Goal: Task Accomplishment & Management: Complete application form

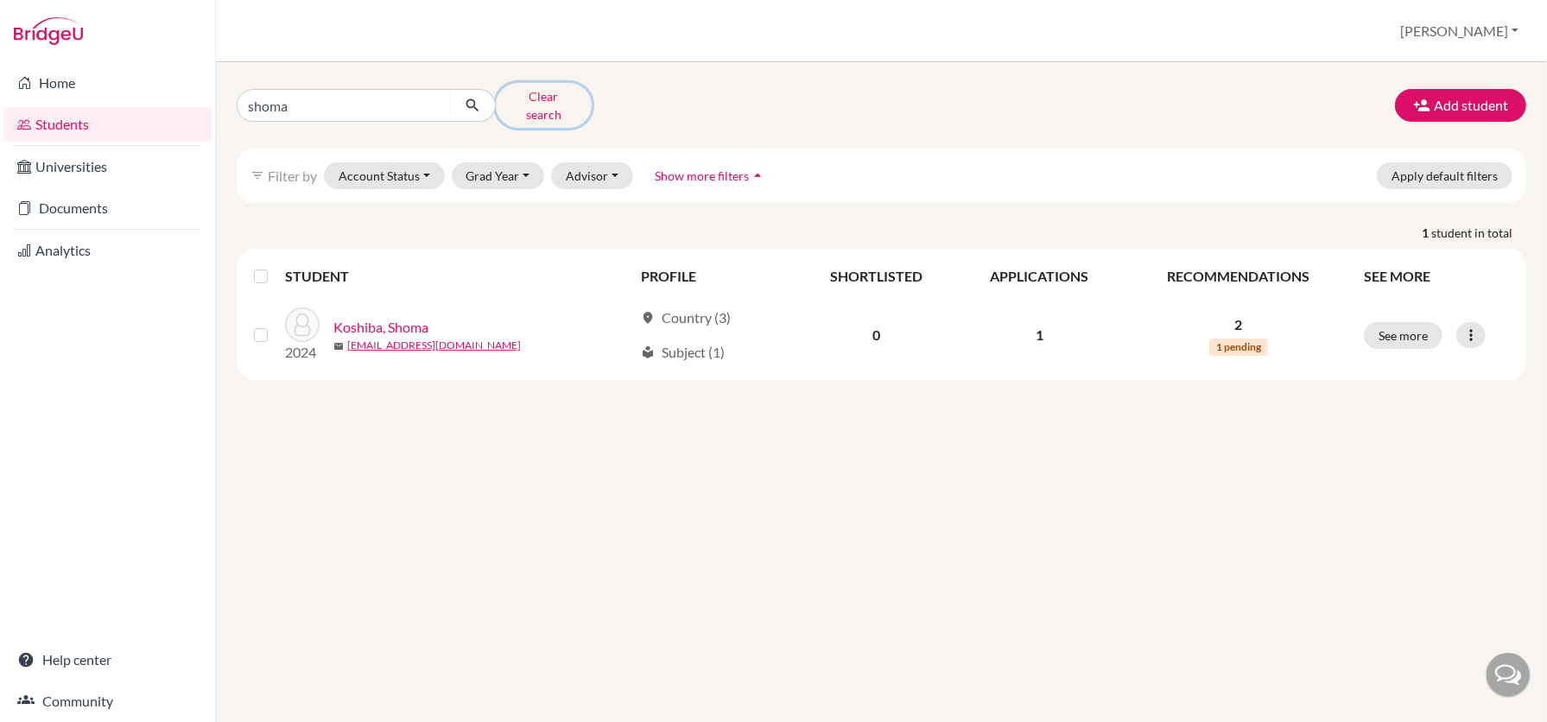
click at [555, 96] on button "Clear search" at bounding box center [544, 105] width 96 height 45
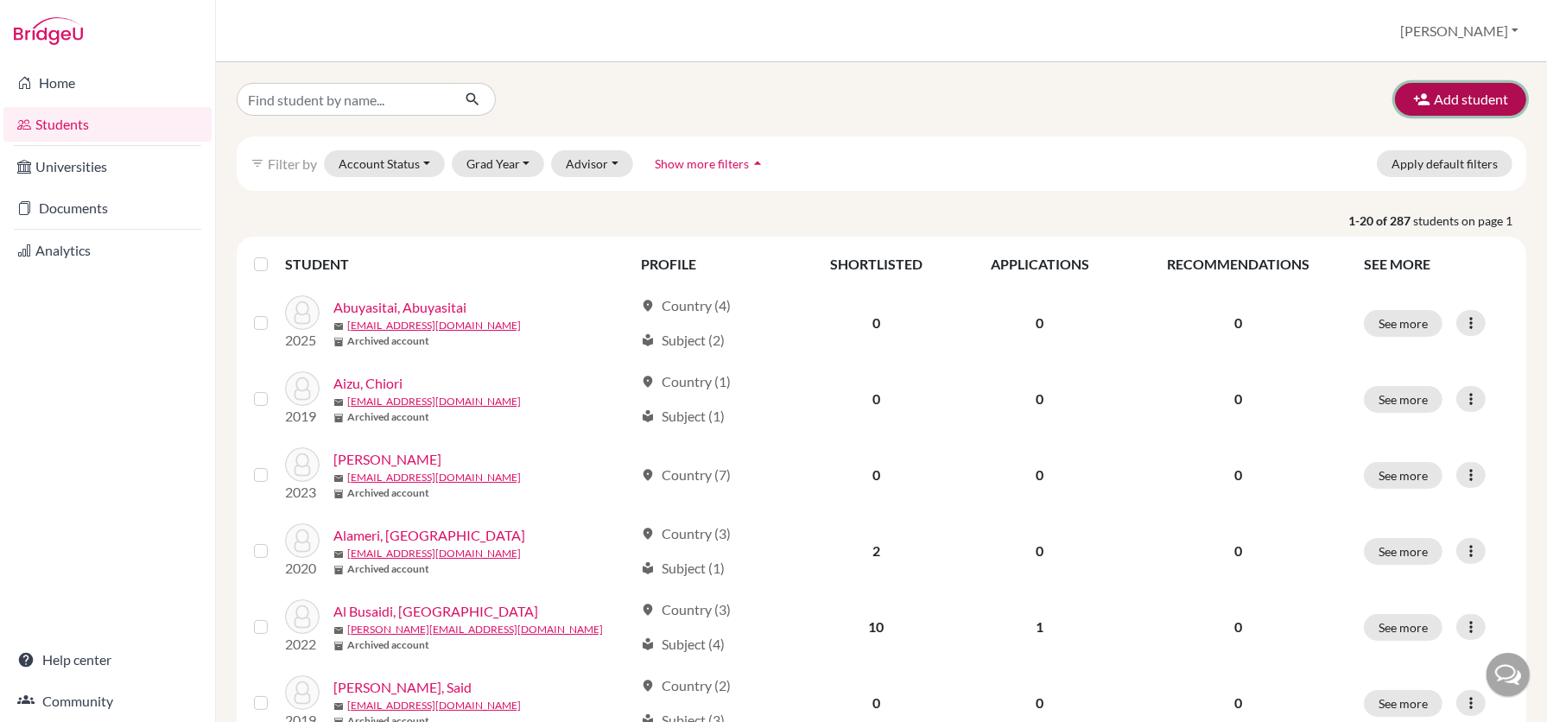
click at [1474, 100] on button "Add student" at bounding box center [1460, 99] width 131 height 33
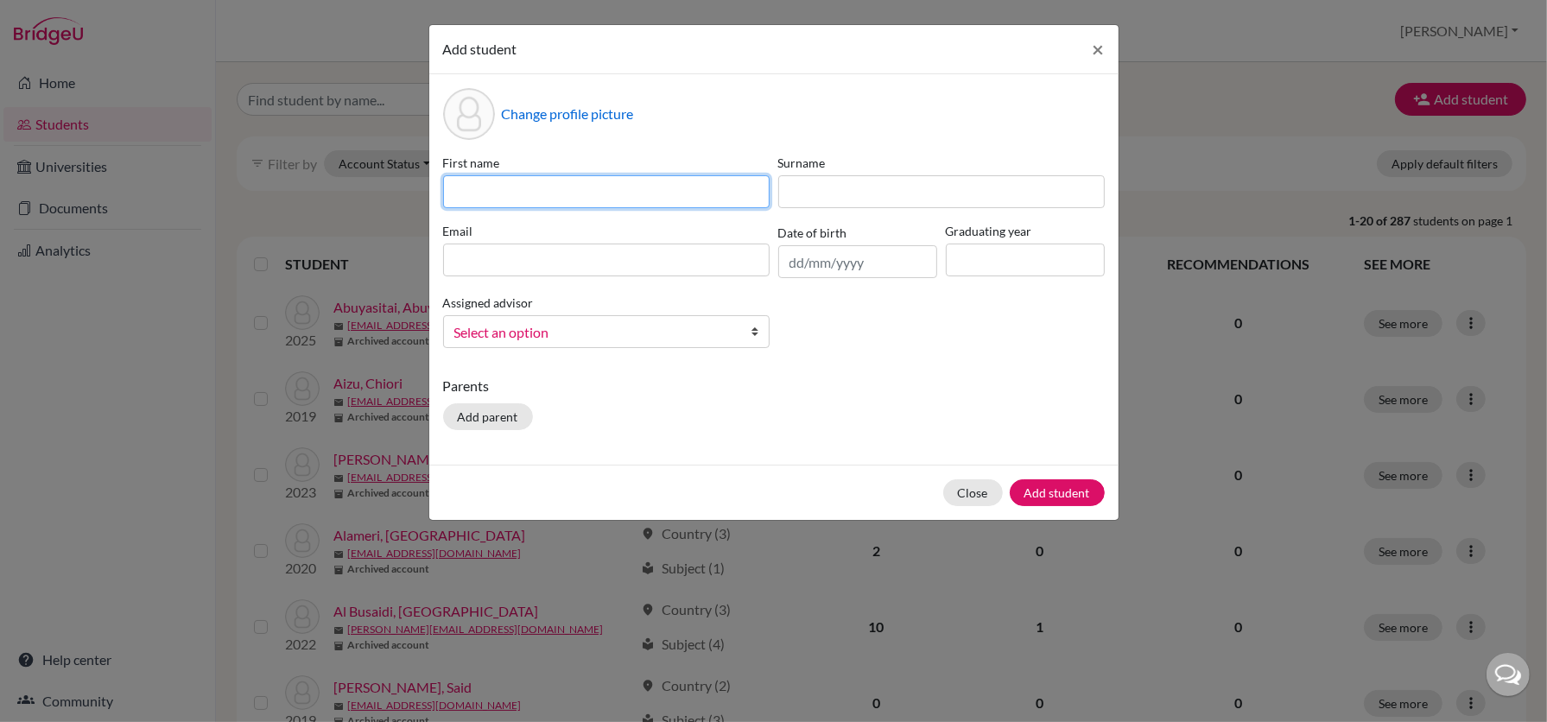
click at [597, 188] on input at bounding box center [606, 191] width 327 height 33
type input "Bilguun"
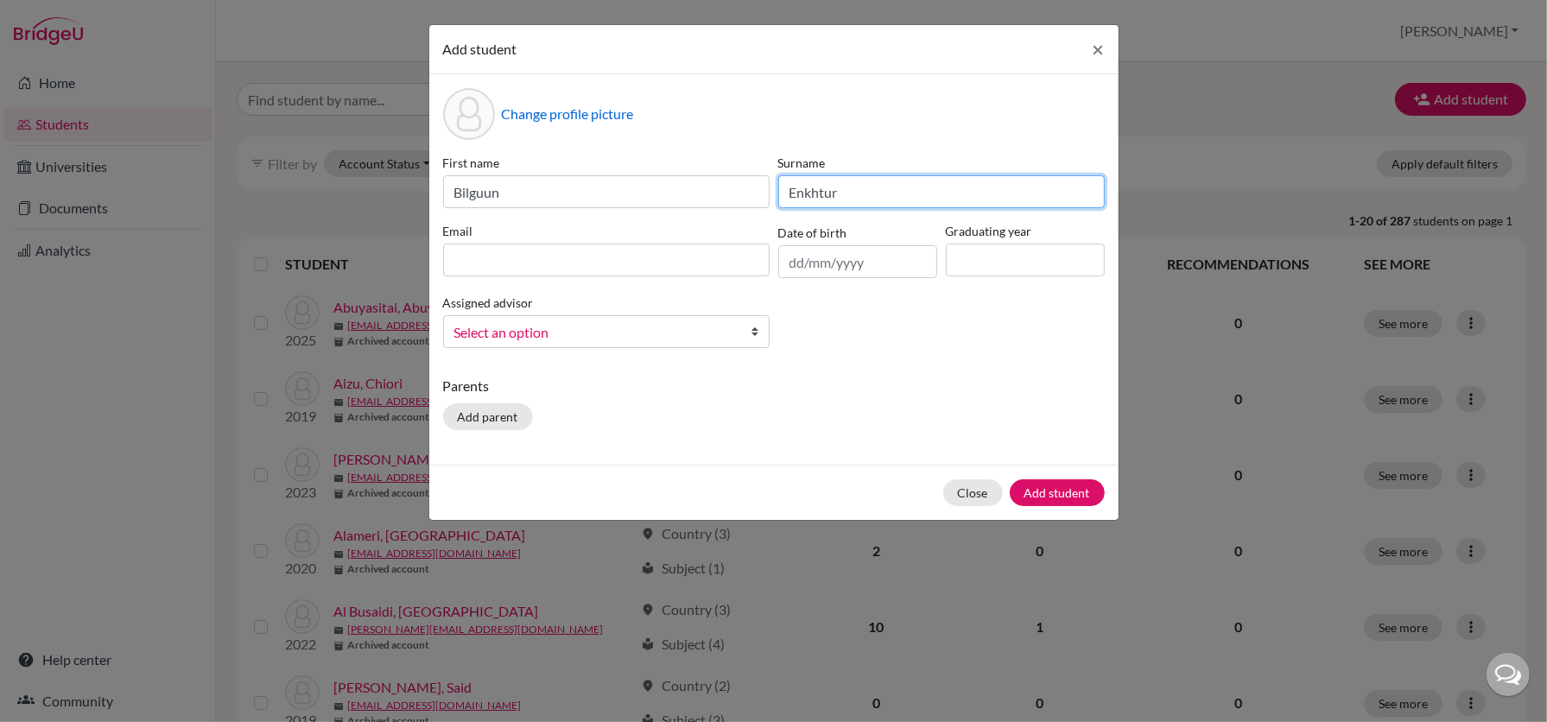
type input "Enkhtur"
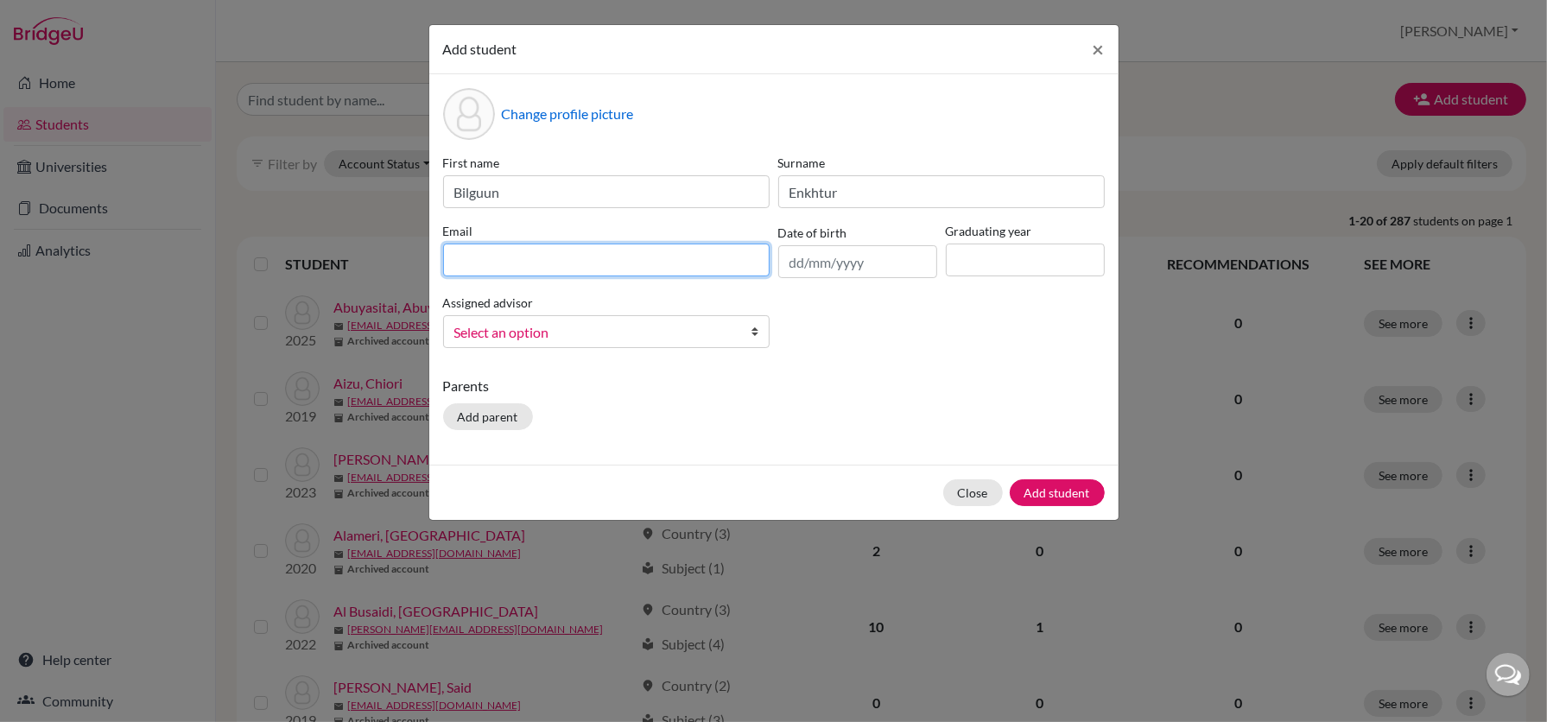
click at [505, 270] on input at bounding box center [606, 260] width 327 height 33
type input "bilguun.enkhtur@students.aobajapan.jp"
click at [878, 415] on div "Parents Add parent" at bounding box center [774, 406] width 662 height 61
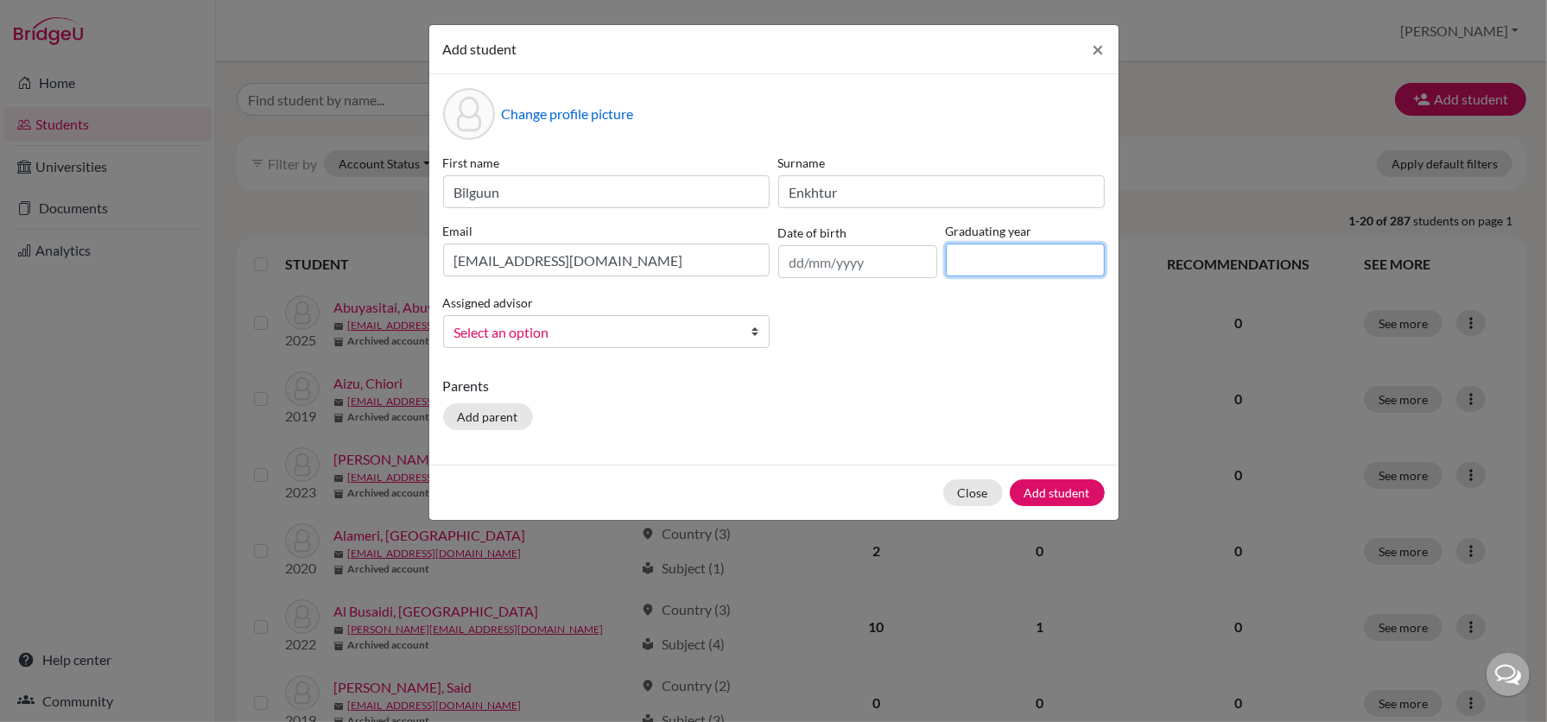
click at [1029, 250] on input at bounding box center [1025, 260] width 159 height 33
type input "2026"
click at [686, 331] on span "Select an option" at bounding box center [595, 332] width 282 height 22
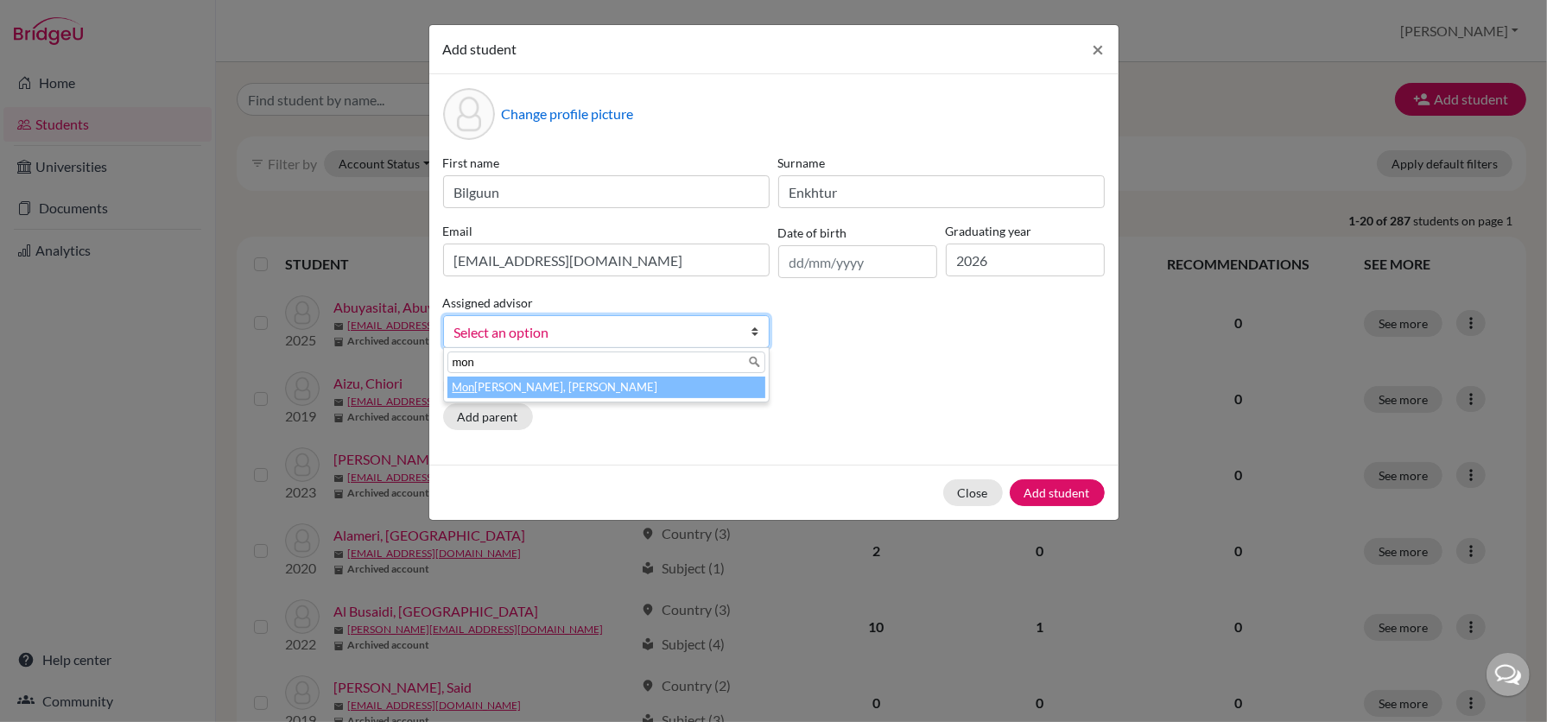
type input "mon"
click at [486, 389] on li "Mon dino, Luigi" at bounding box center [607, 388] width 318 height 22
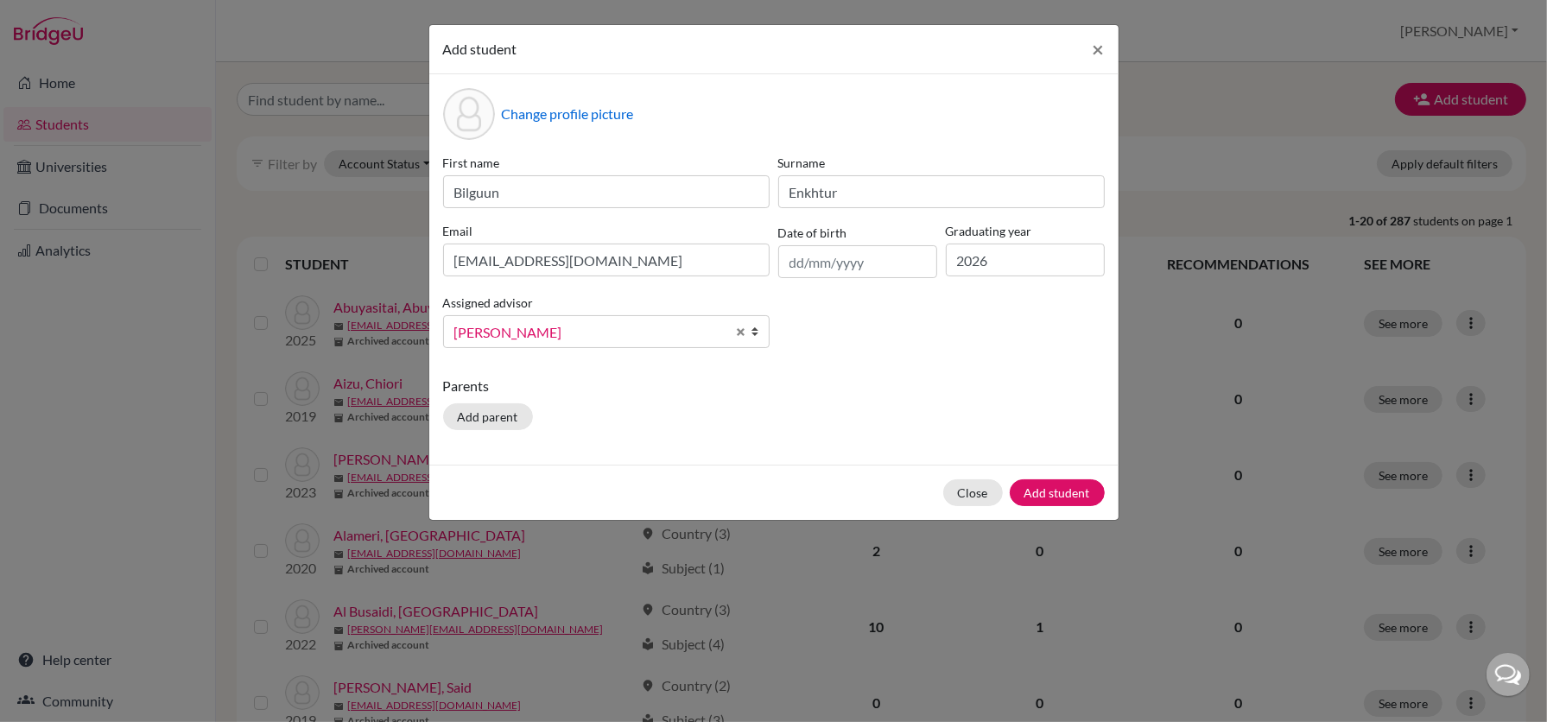
click at [810, 409] on div "Parents Add parent" at bounding box center [774, 406] width 662 height 61
click at [1067, 483] on button "Add student" at bounding box center [1057, 493] width 95 height 27
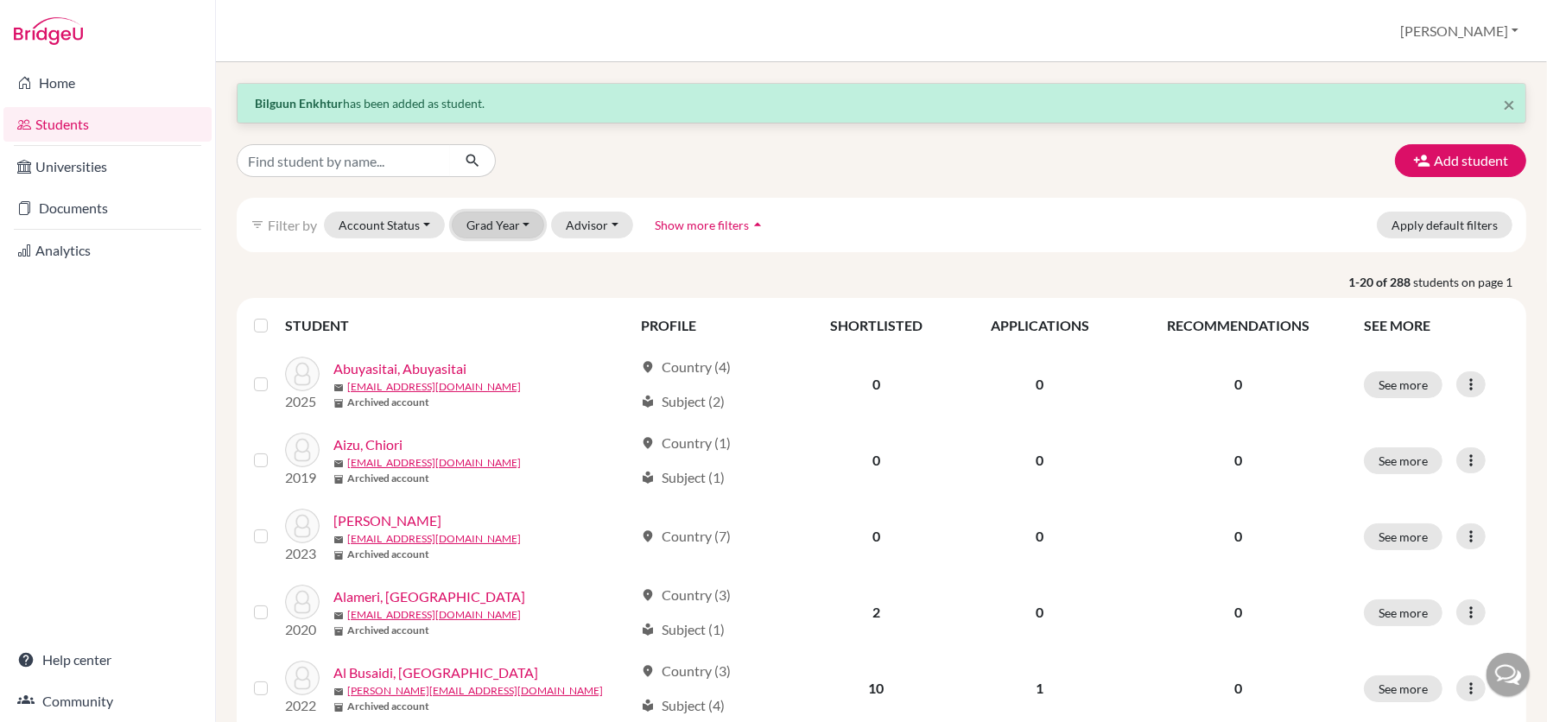
click at [498, 225] on button "Grad Year" at bounding box center [498, 225] width 93 height 27
click at [501, 281] on span "2026" at bounding box center [488, 289] width 31 height 21
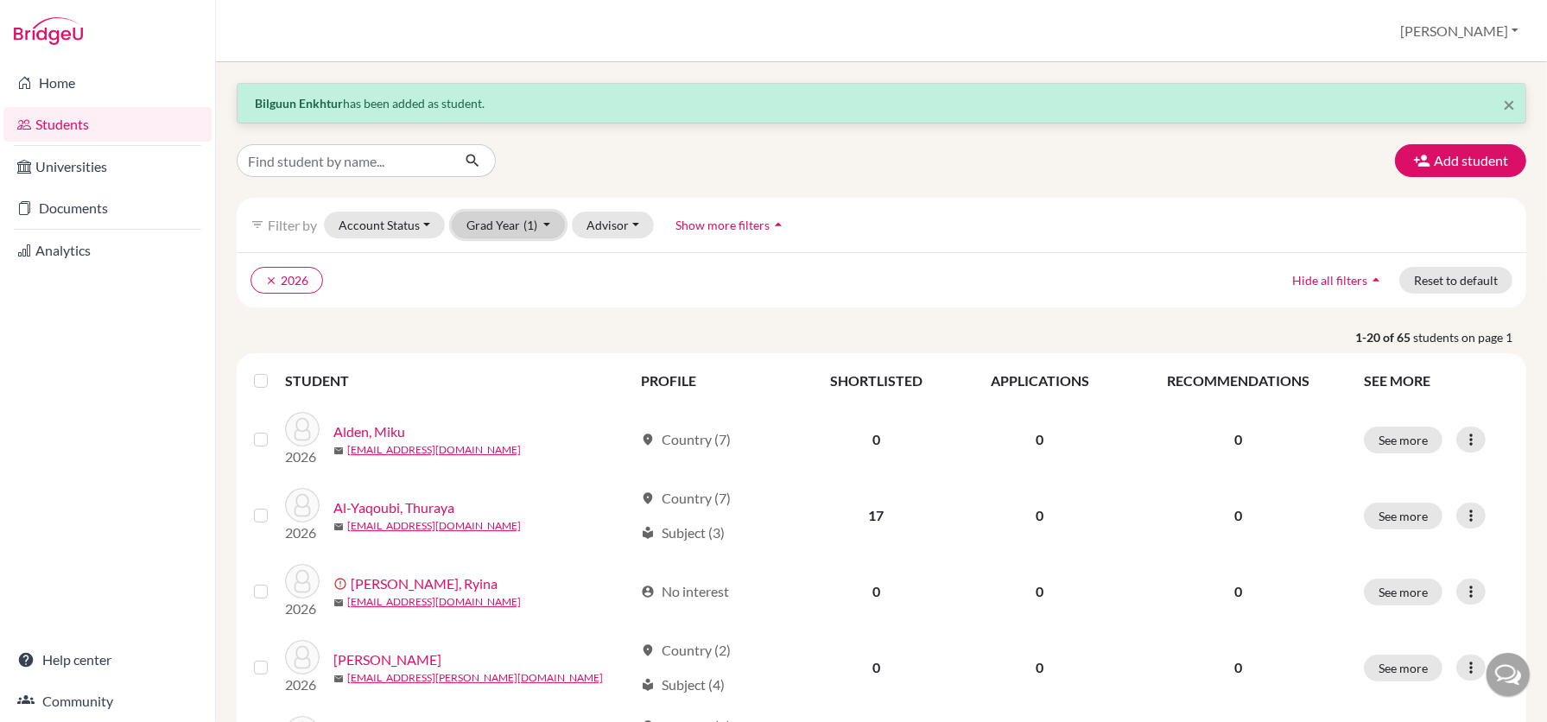
click at [513, 226] on button "Grad Year (1)" at bounding box center [509, 225] width 114 height 27
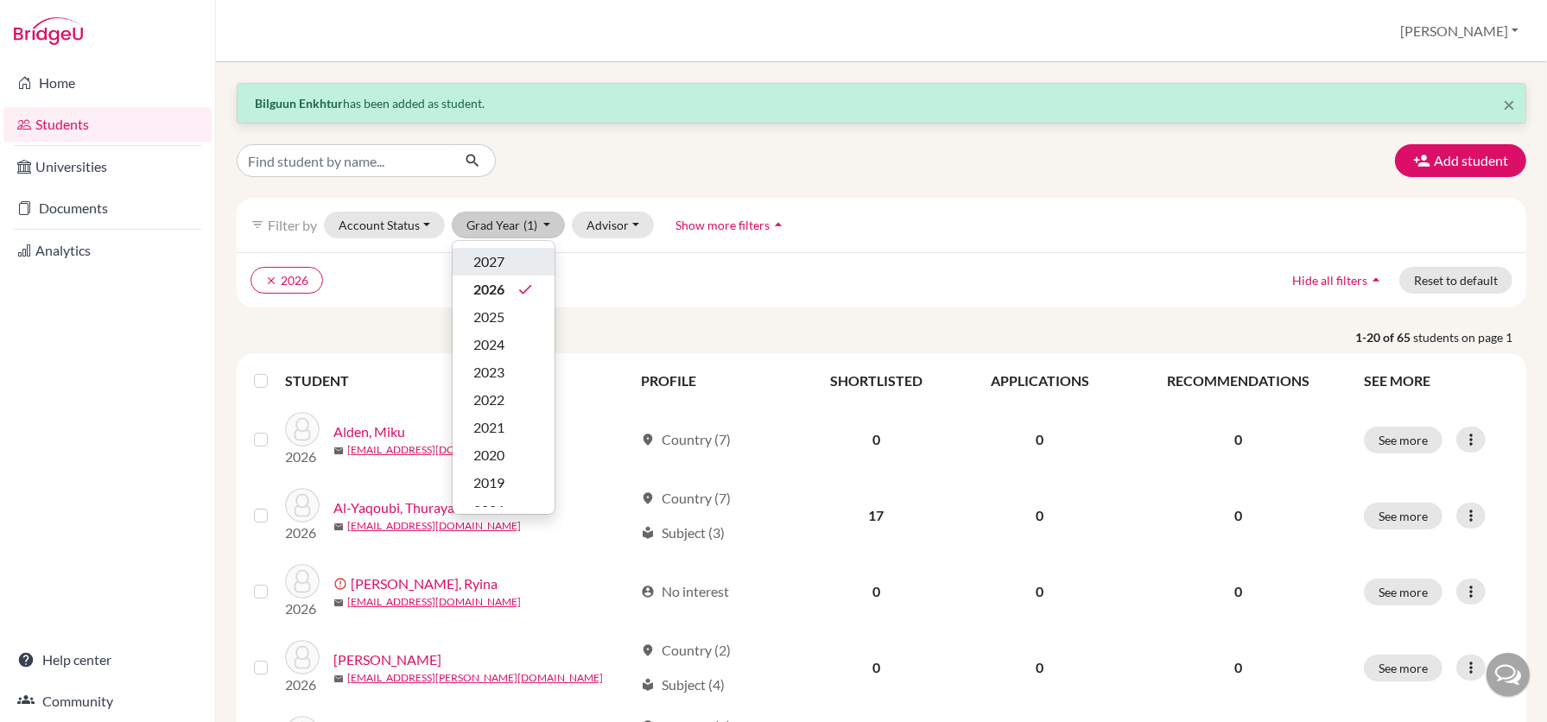
click at [517, 271] on button "2027" at bounding box center [504, 262] width 102 height 28
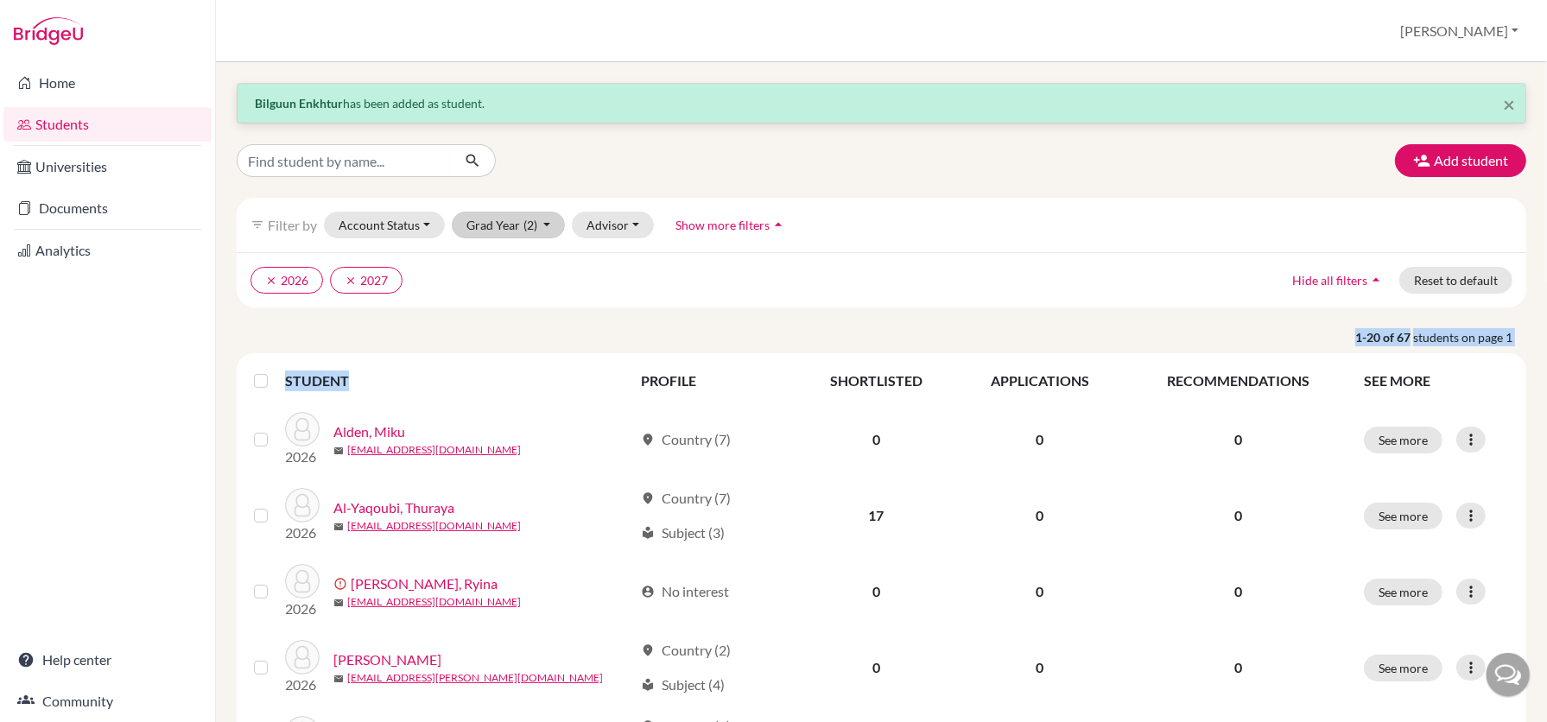
drag, startPoint x: 599, startPoint y: 388, endPoint x: 534, endPoint y: 217, distance: 182.9
click at [534, 218] on span "(2)" at bounding box center [531, 225] width 14 height 15
click at [529, 290] on icon "done" at bounding box center [525, 289] width 17 height 17
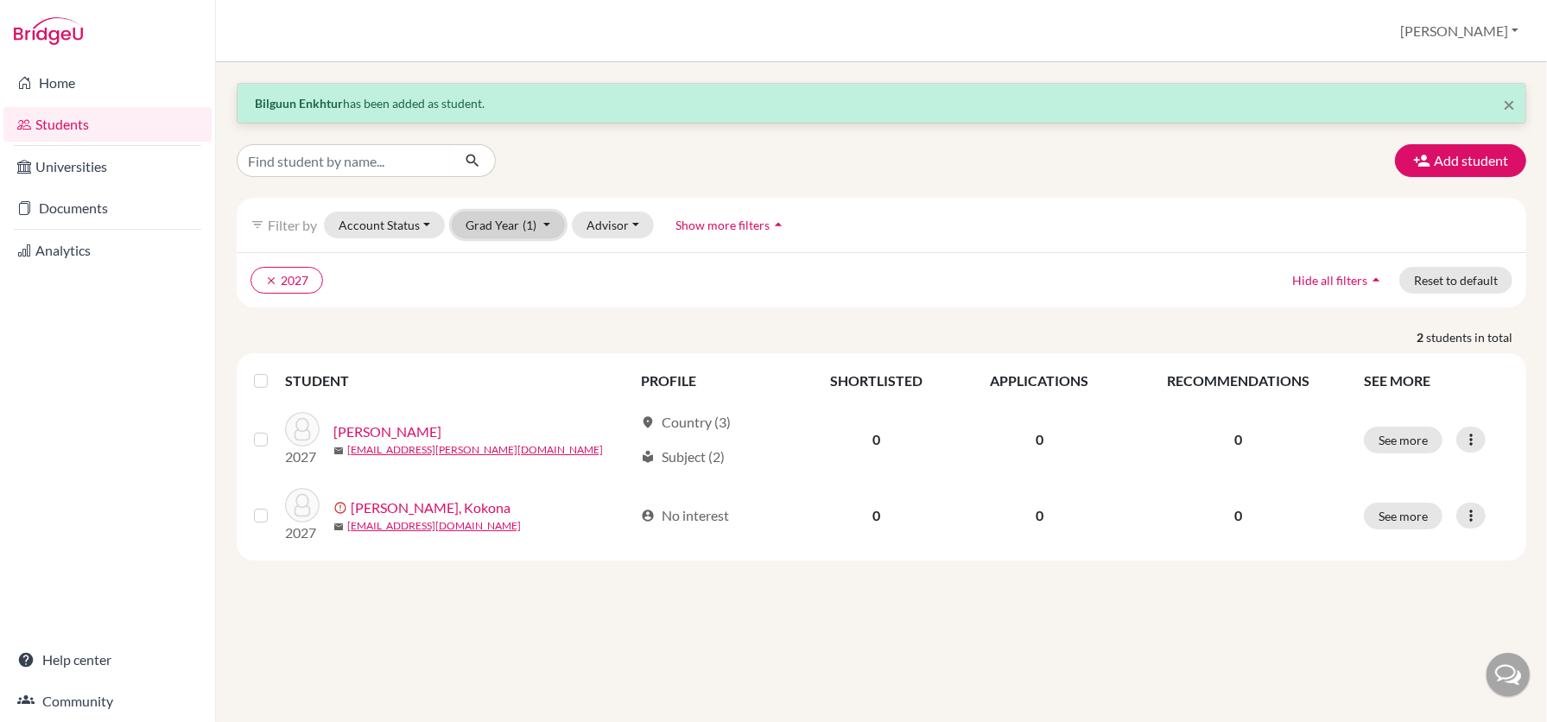
click at [517, 226] on button "Grad Year (1)" at bounding box center [509, 225] width 114 height 27
click at [734, 284] on ul "clear 2027" at bounding box center [724, 280] width 947 height 27
click at [1439, 154] on button "Add student" at bounding box center [1460, 160] width 131 height 33
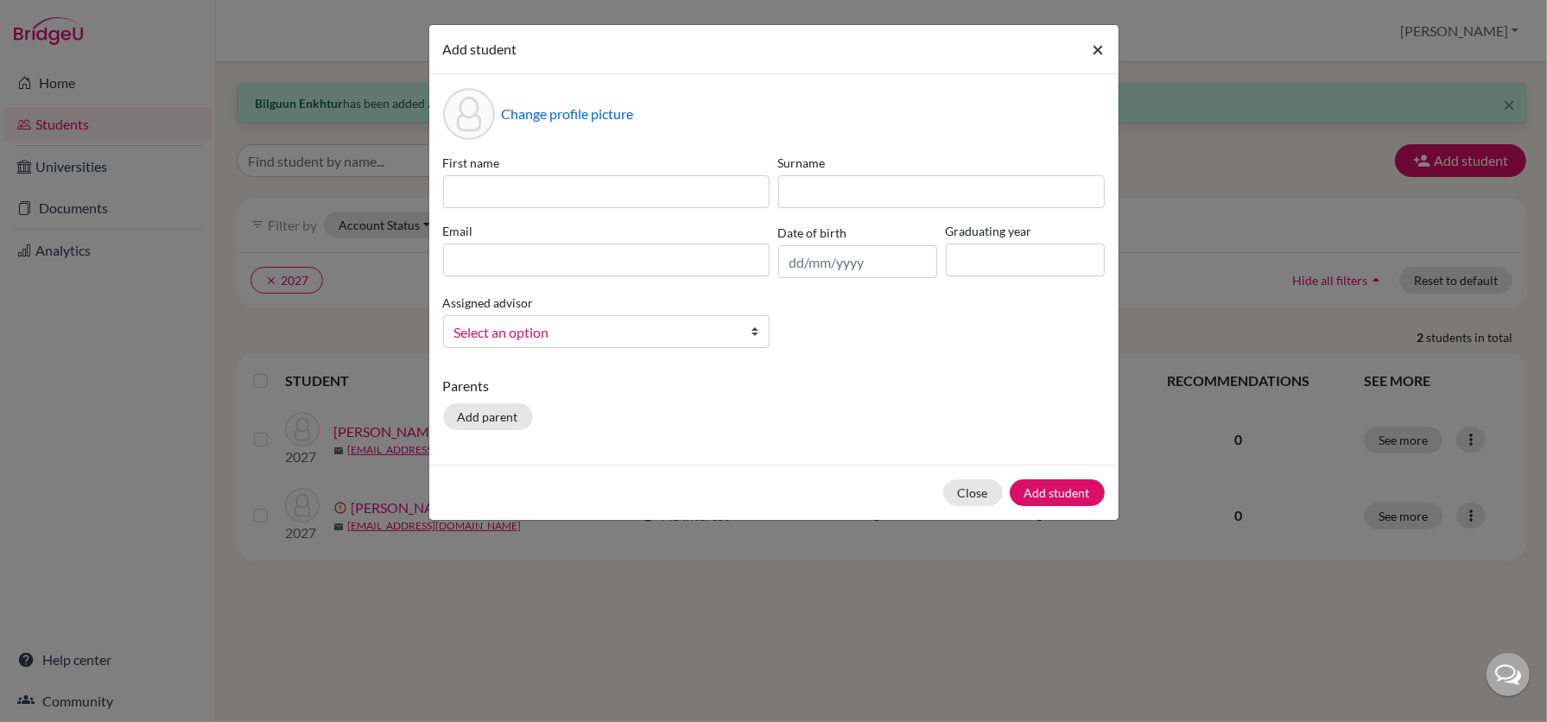
click at [1089, 52] on button "×" at bounding box center [1099, 49] width 40 height 48
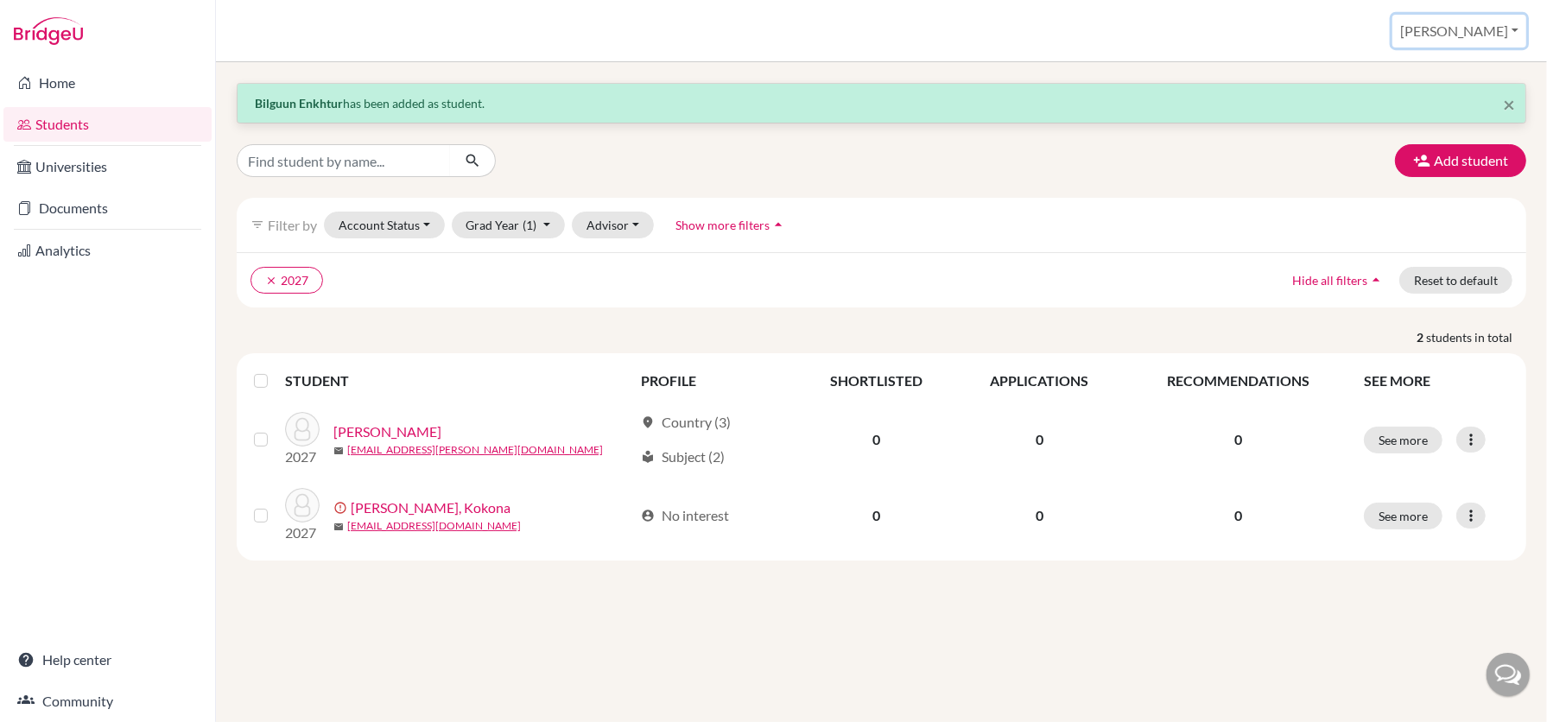
click at [1482, 20] on button "[PERSON_NAME]" at bounding box center [1460, 31] width 134 height 33
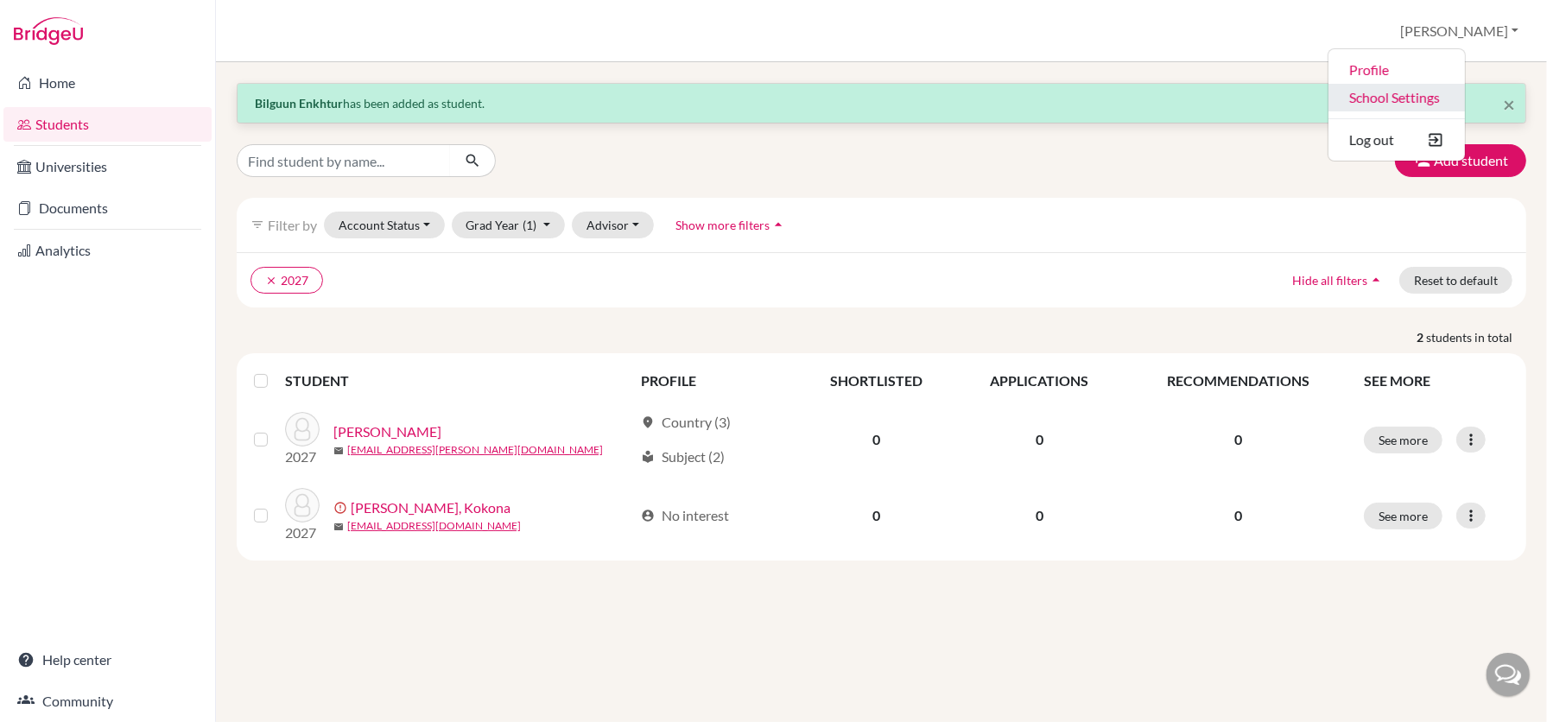
click at [1464, 94] on link "School Settings" at bounding box center [1397, 98] width 137 height 28
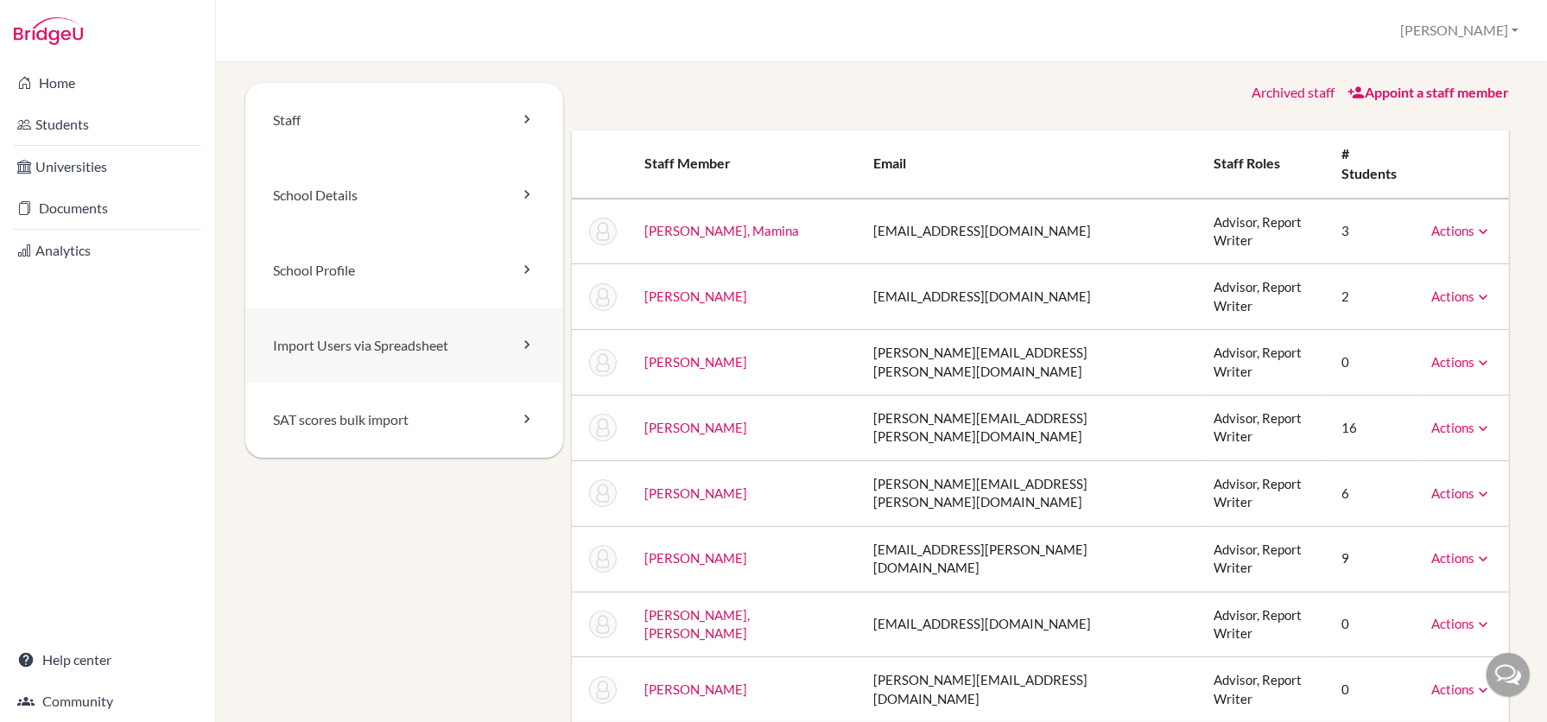
click at [476, 344] on link "Import Users via Spreadsheet" at bounding box center [404, 345] width 318 height 75
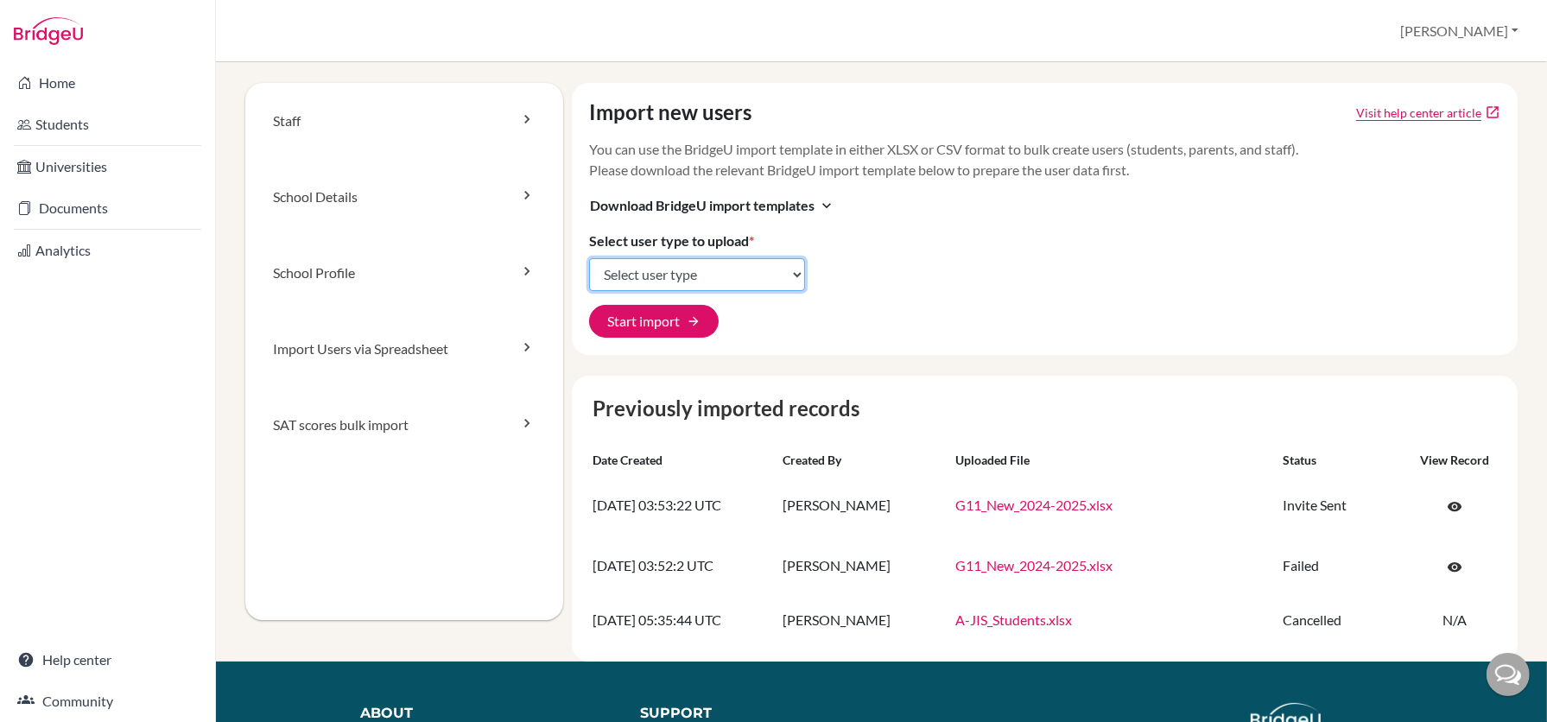
click at [785, 265] on select "Select user type Students Students and parents Parents Advisors Report writers" at bounding box center [697, 274] width 216 height 33
select select "students"
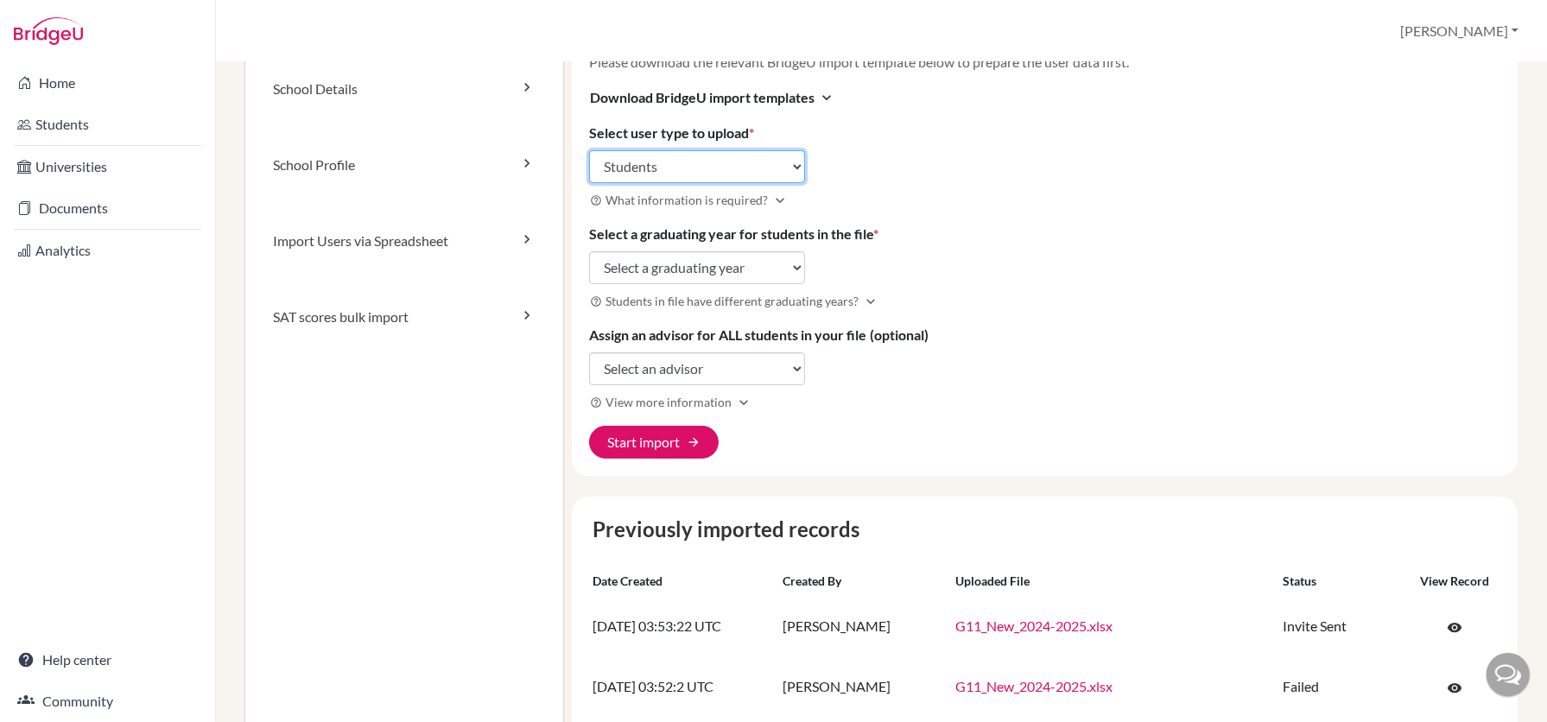
scroll to position [110, 0]
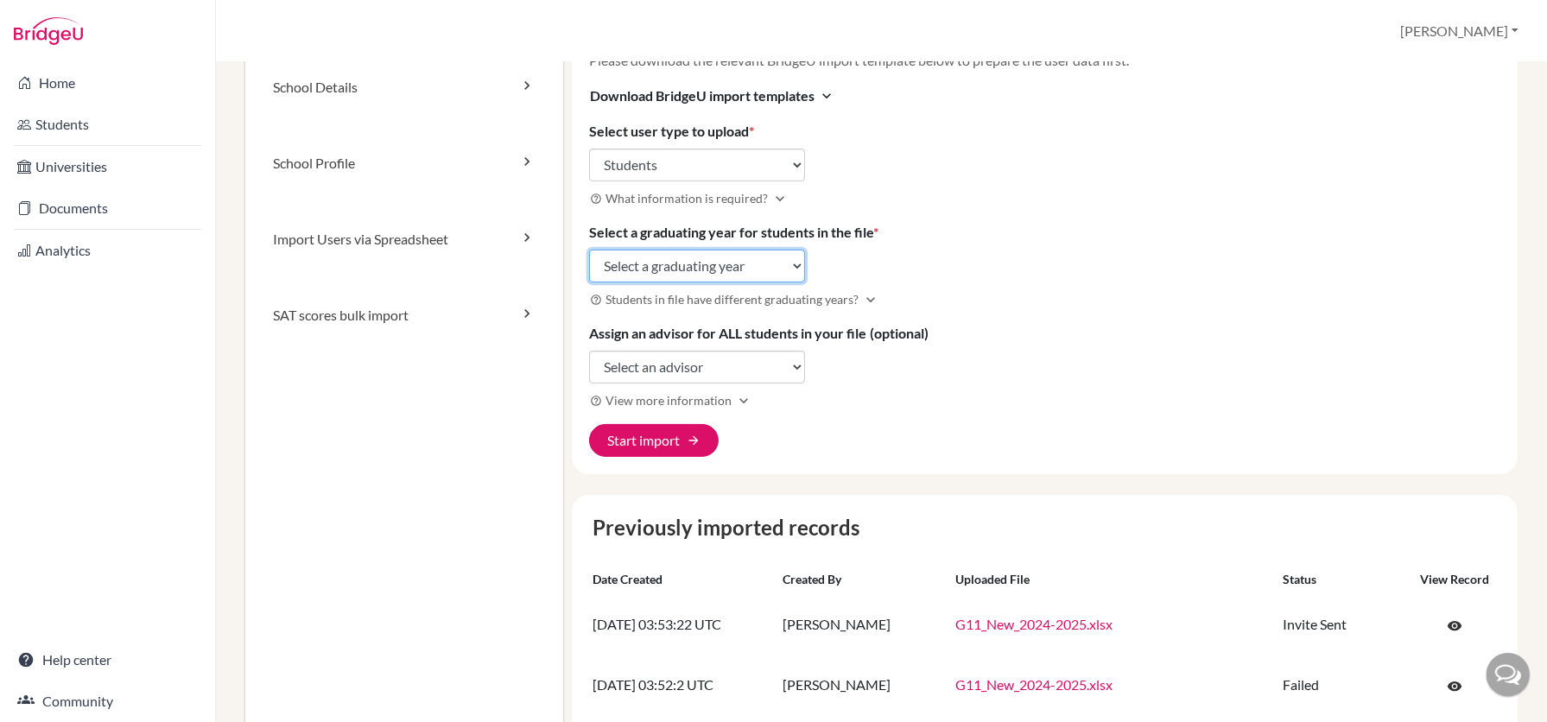
click at [775, 272] on select "Select a graduating year [DATE] 2025 2026 2027 2028 2029" at bounding box center [697, 266] width 216 height 33
select select "2027"
click at [652, 442] on button "Start import arrow_forward" at bounding box center [654, 440] width 130 height 33
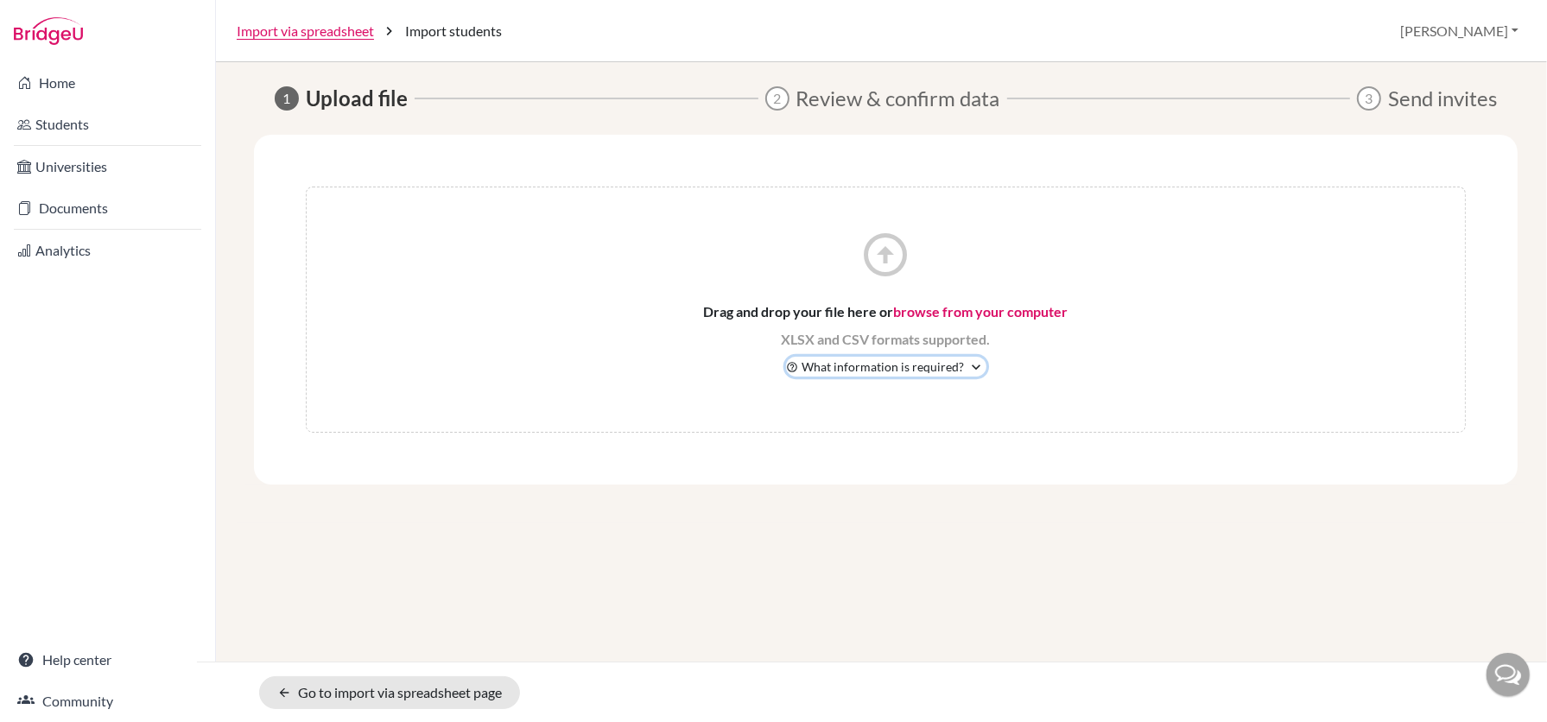
click at [974, 371] on icon "expand_more" at bounding box center [977, 367] width 17 height 17
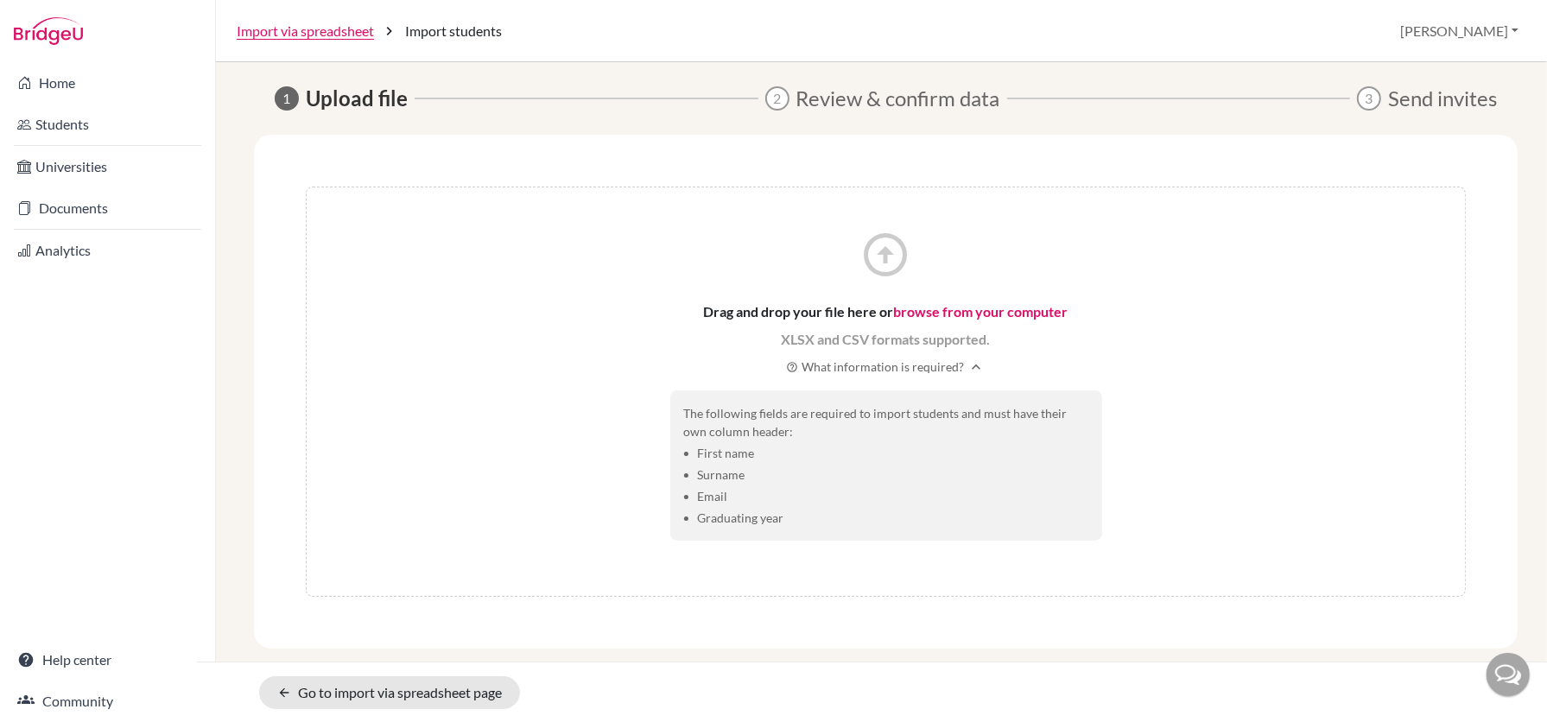
click at [1169, 448] on div "arrow_circle_up Drag and drop your file here or browse from your computer XLSX …" at bounding box center [886, 392] width 1160 height 410
click at [884, 257] on icon "arrow_circle_up" at bounding box center [887, 255] width 52 height 52
click at [944, 304] on link "browse from your computer" at bounding box center [981, 311] width 175 height 16
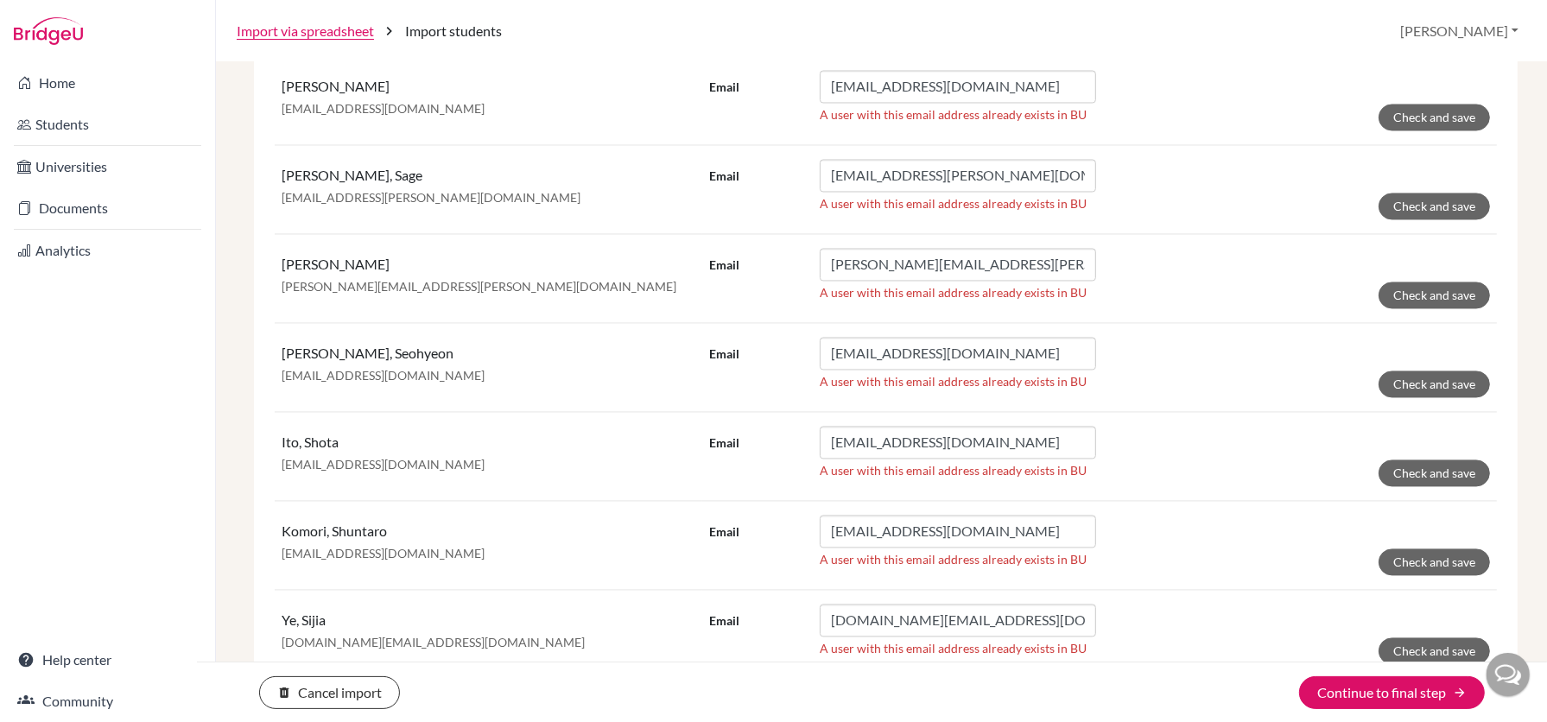
scroll to position [3869, 0]
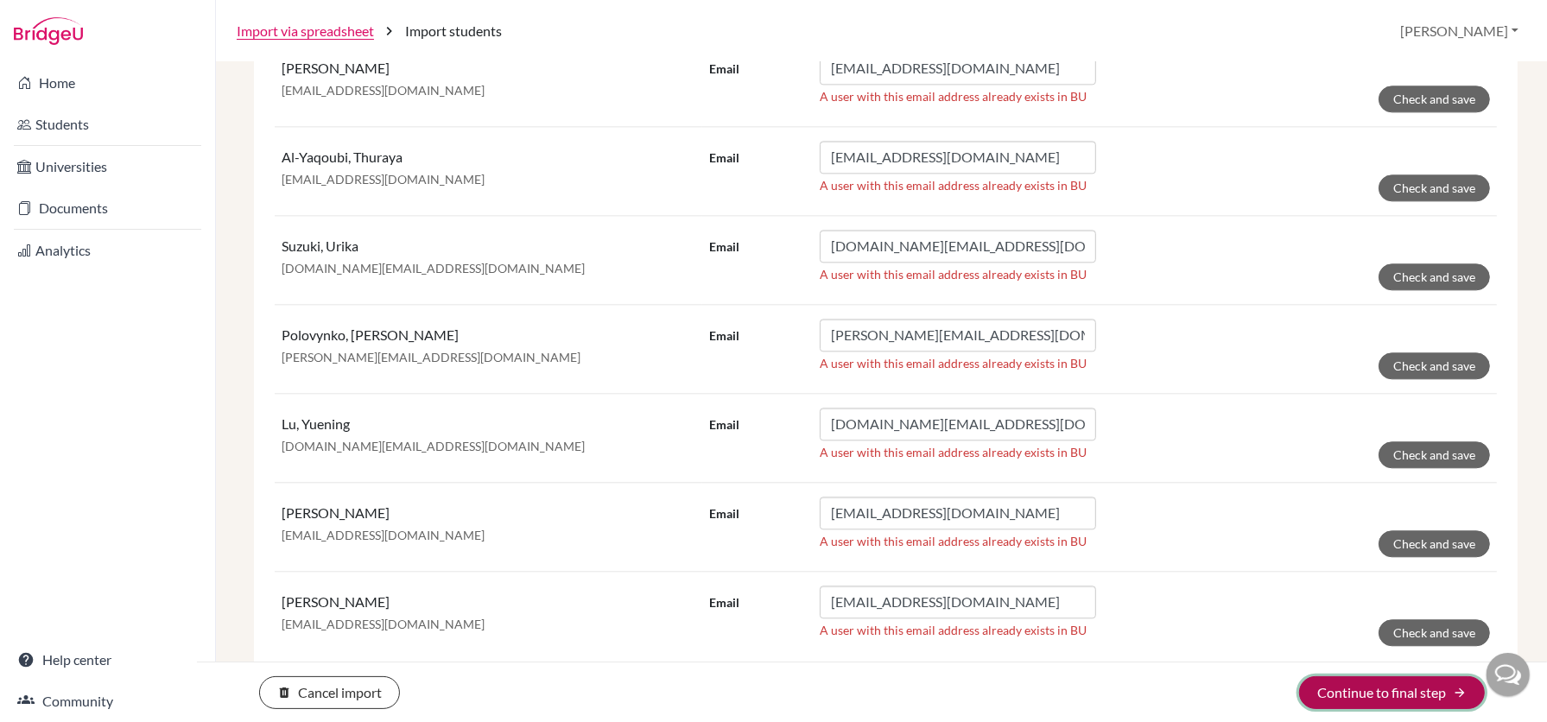
click at [1369, 701] on button "Continue to final step arrow_forward" at bounding box center [1392, 693] width 186 height 33
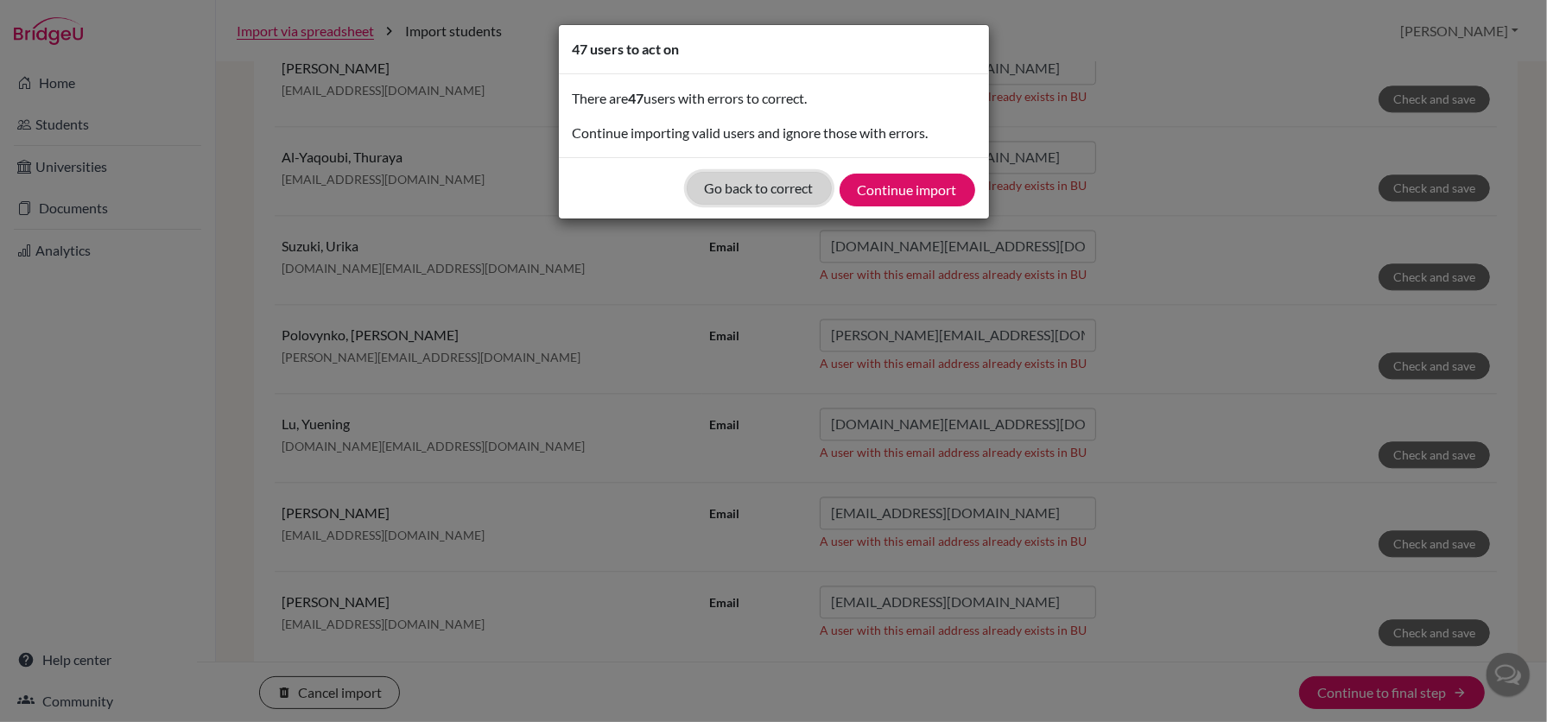
click at [809, 192] on button "Go back to correct" at bounding box center [759, 188] width 145 height 33
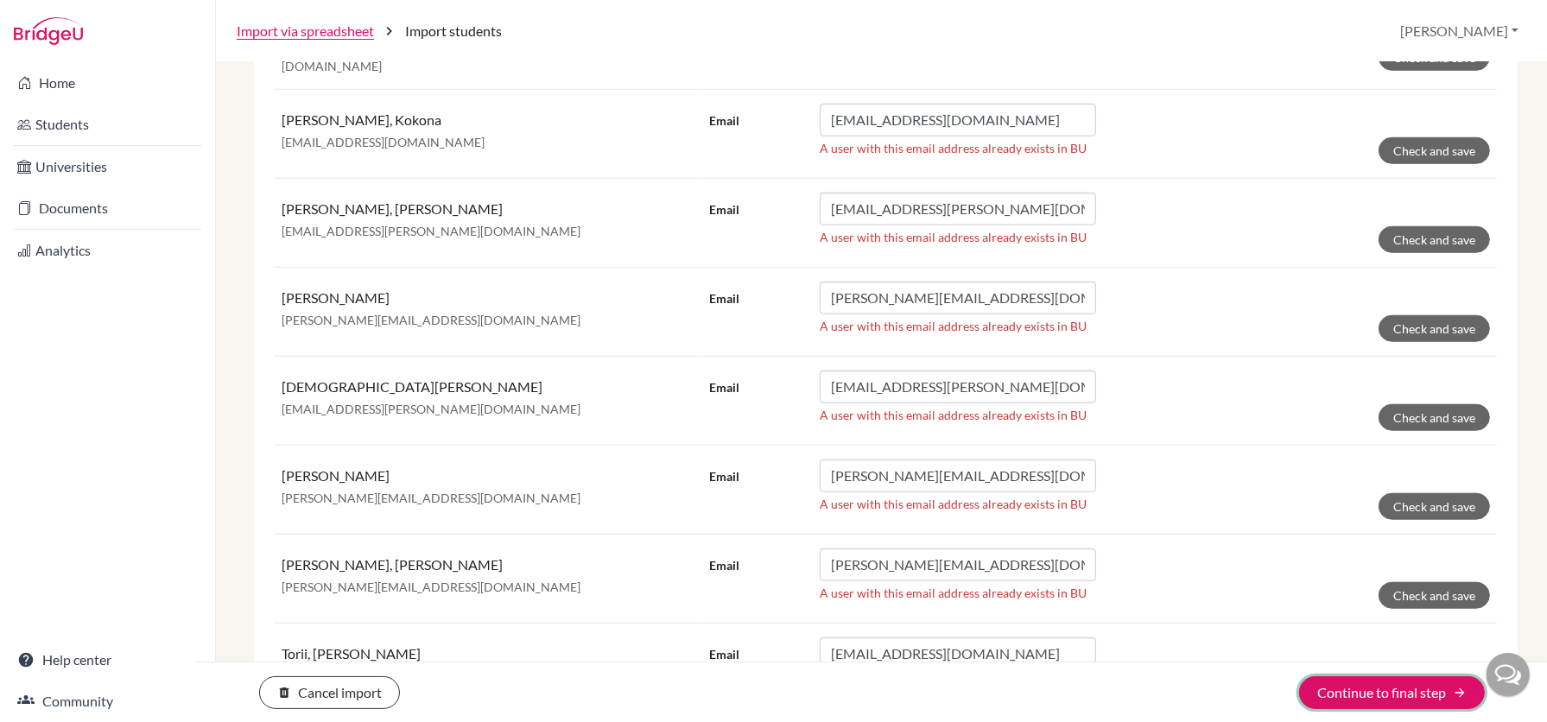
scroll to position [0, 0]
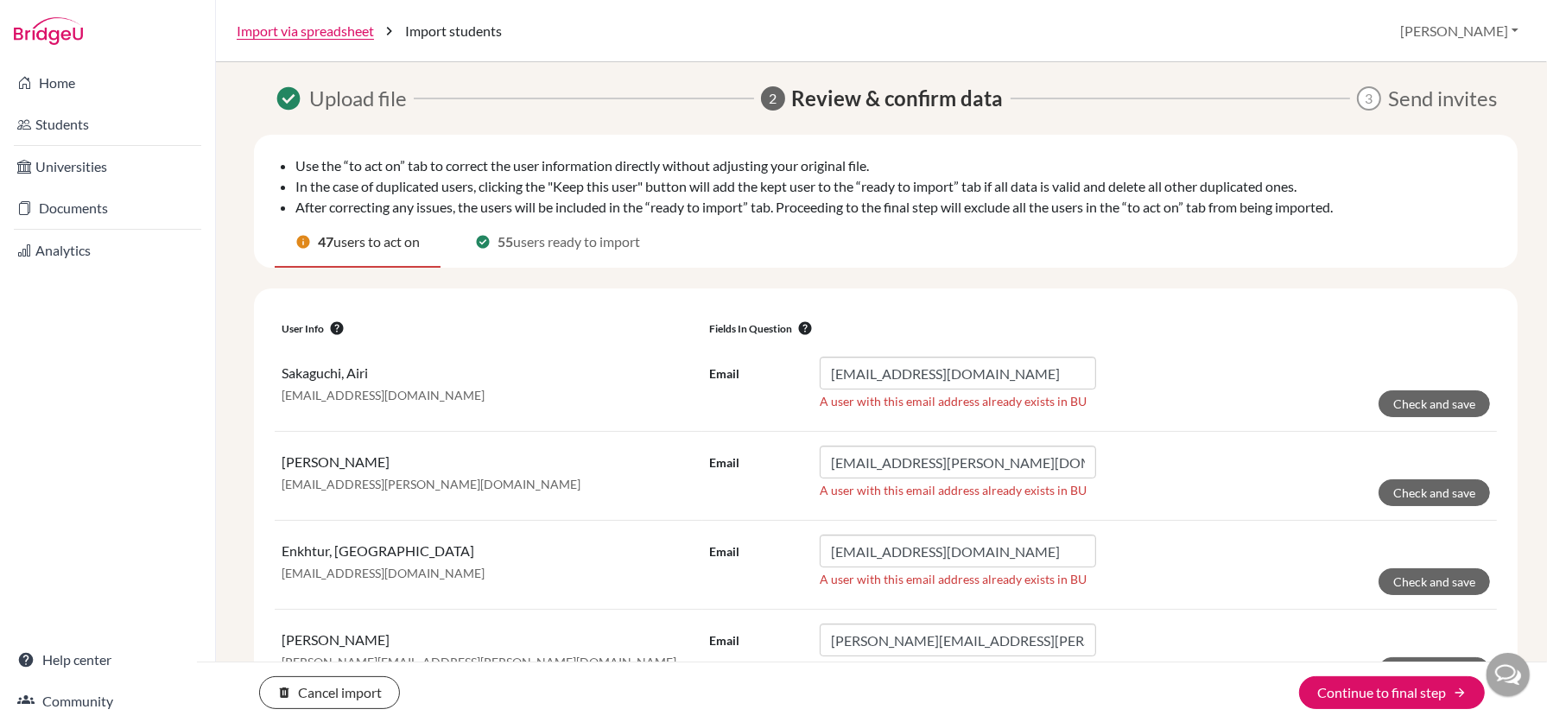
click at [548, 251] on span "users ready to import" at bounding box center [576, 242] width 127 height 21
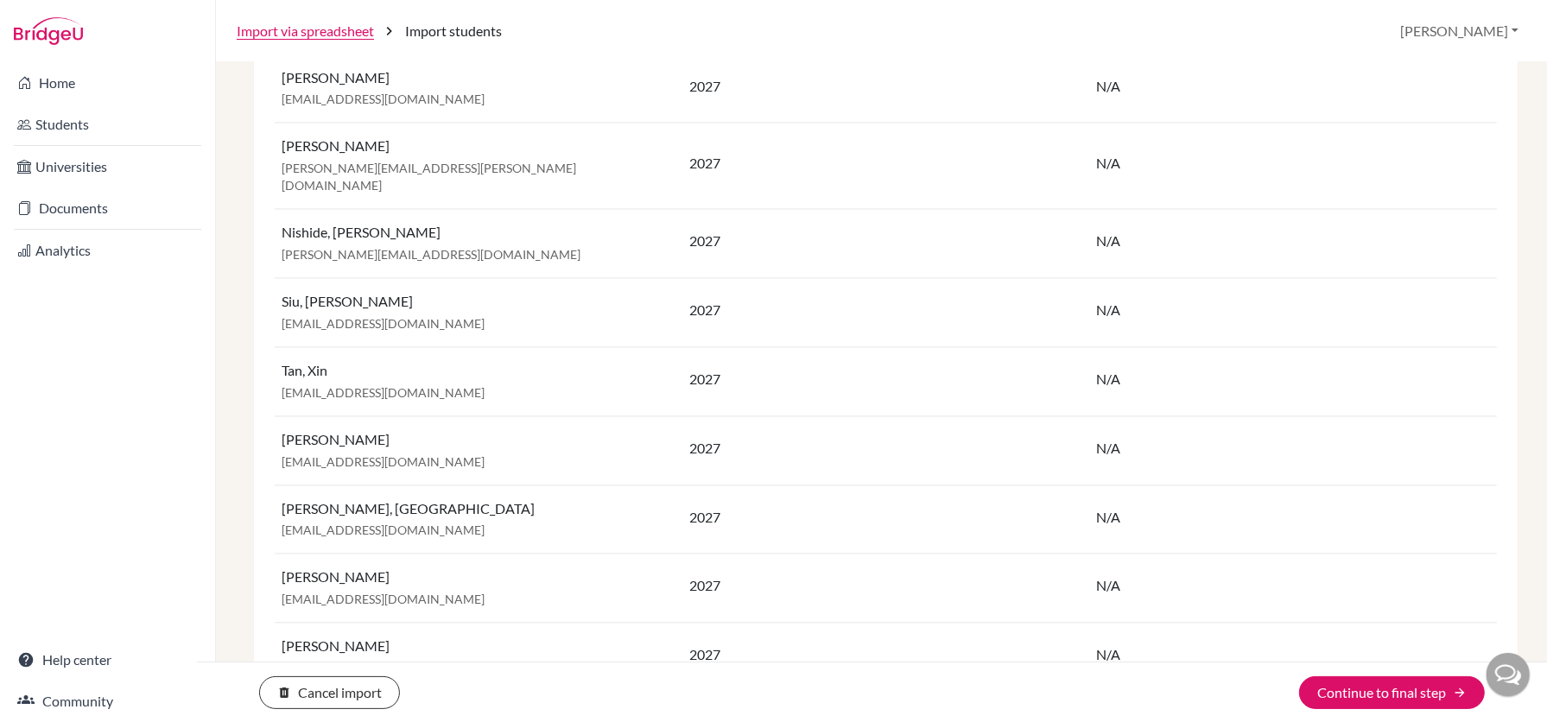
scroll to position [3473, 0]
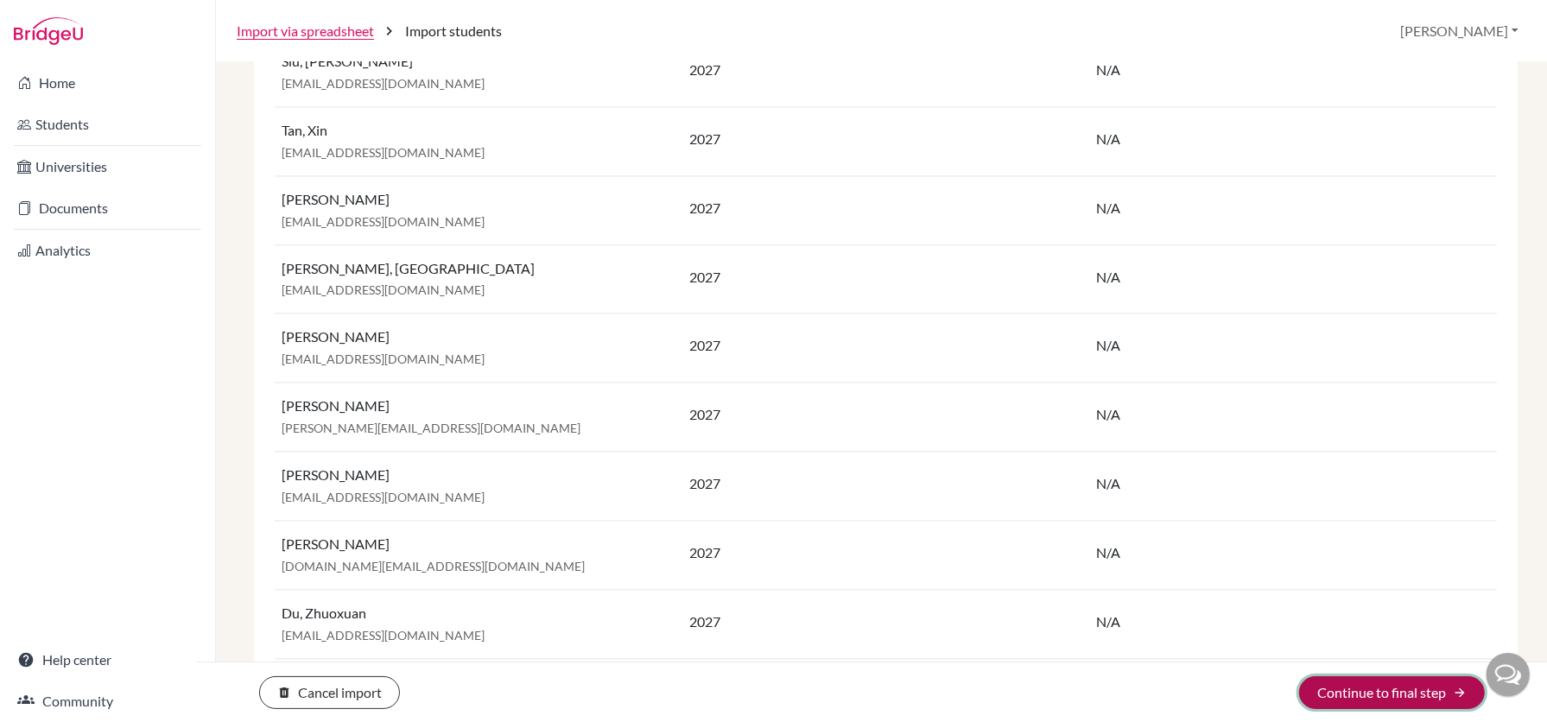
click at [1376, 690] on button "Continue to final step arrow_forward" at bounding box center [1392, 693] width 186 height 33
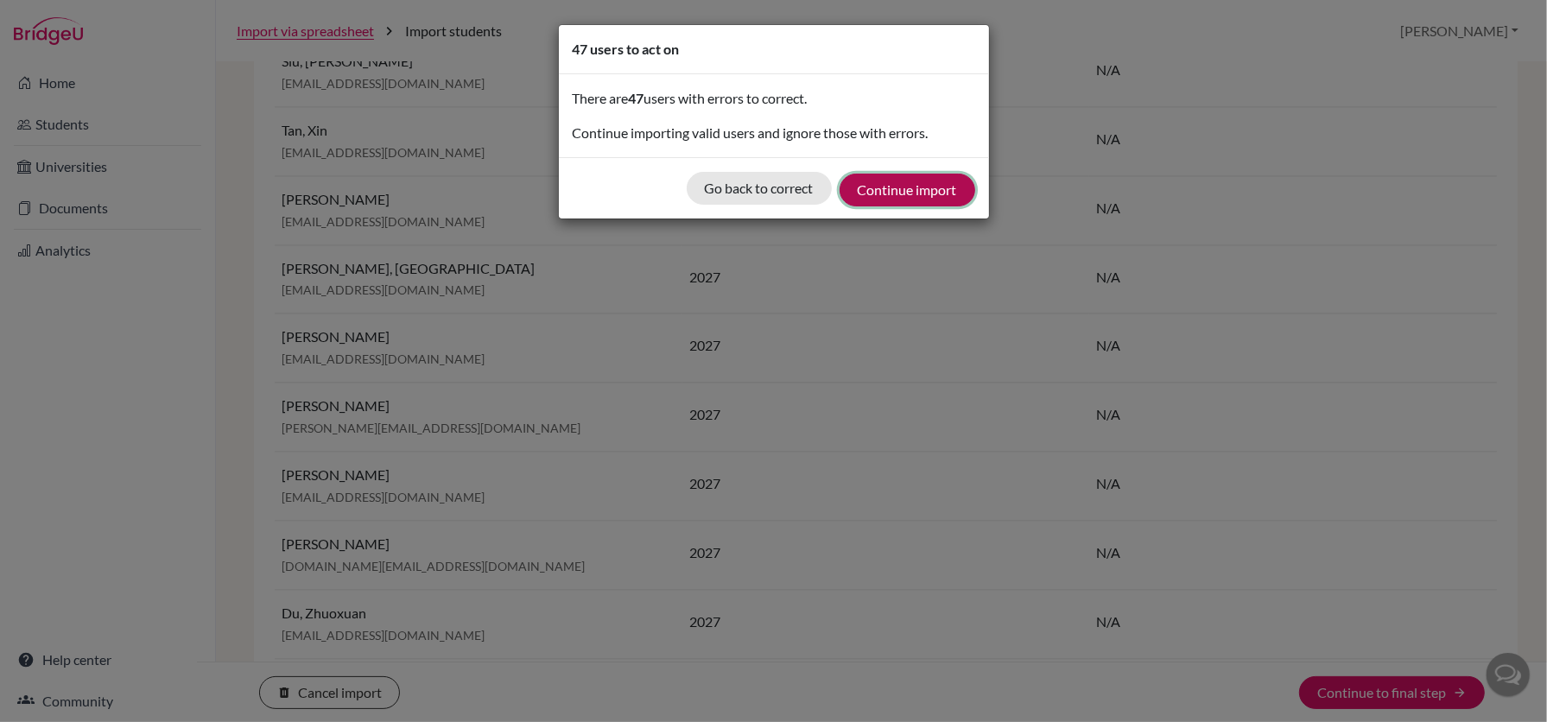
click at [912, 190] on button "Continue import" at bounding box center [908, 190] width 136 height 33
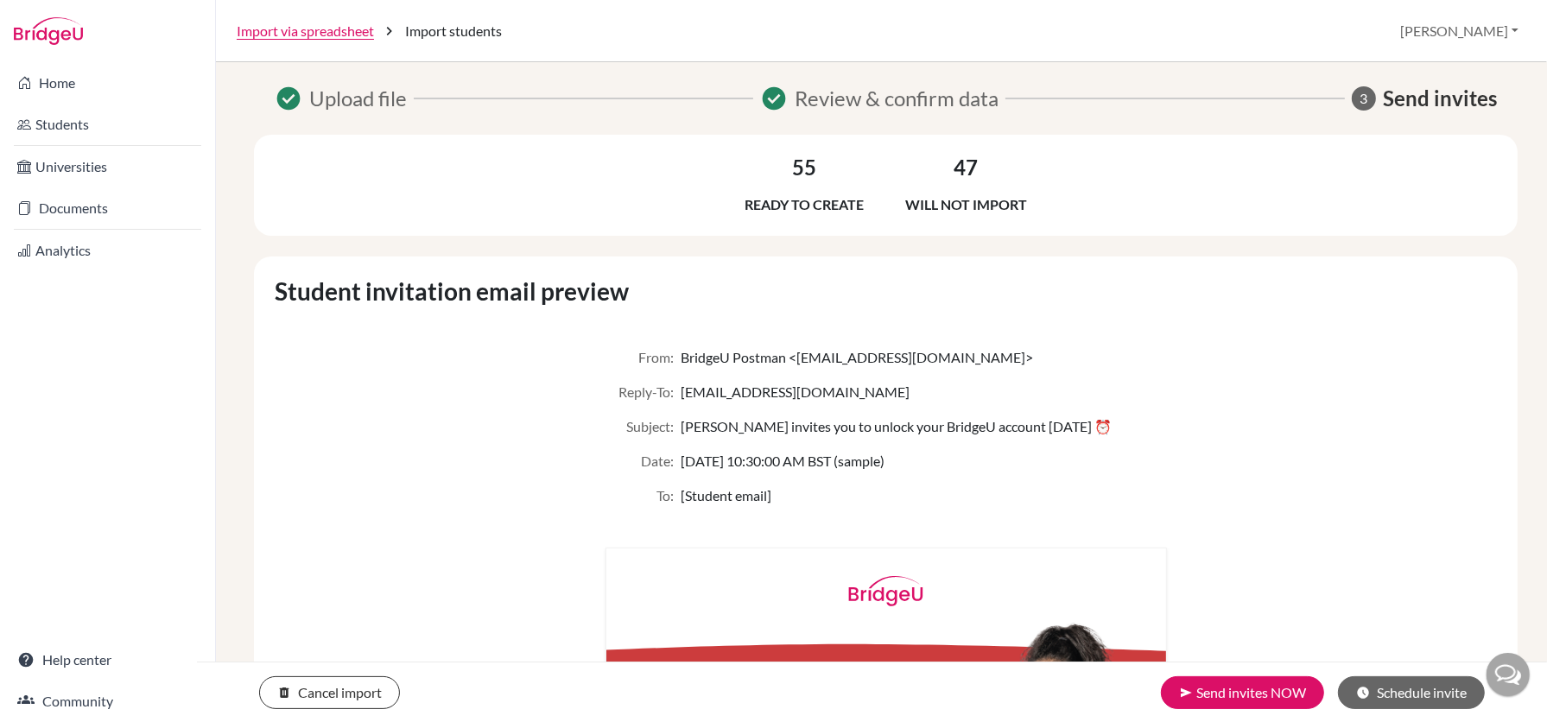
click at [999, 382] on div "From: BridgeU Postman <pat@bridge-u.com>" at bounding box center [887, 392] width 562 height 21
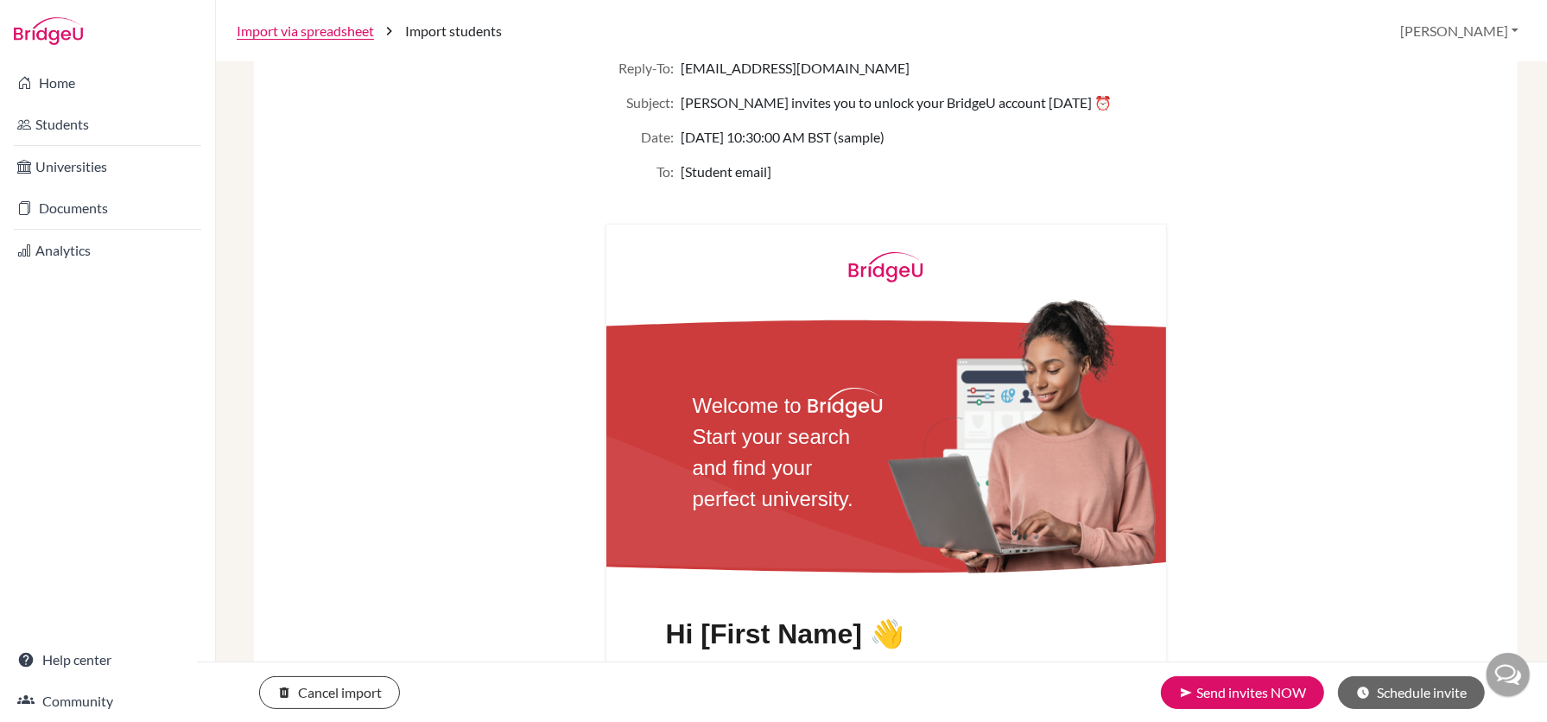
scroll to position [980, 0]
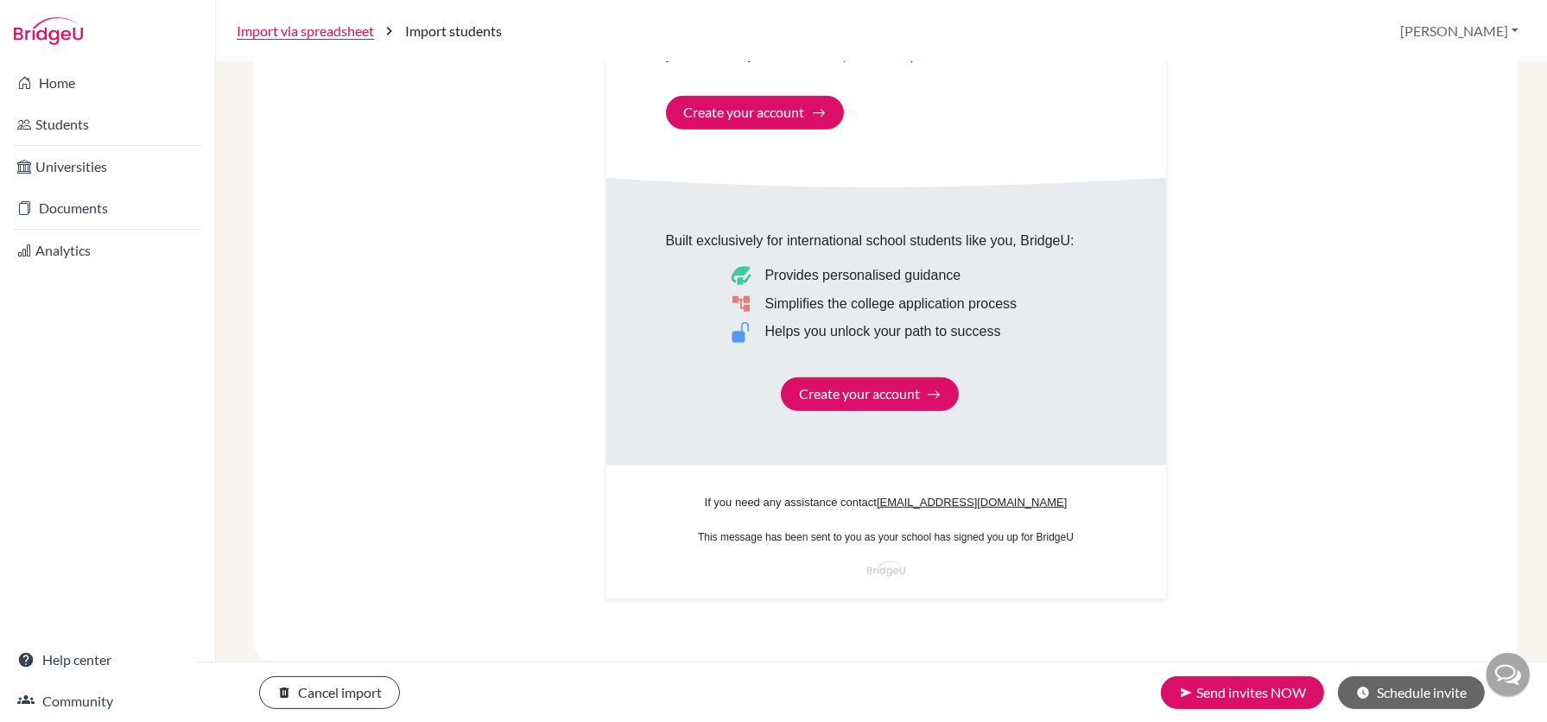
click at [1241, 668] on div "delete Cancel import send Send invites NOW schedule Schedule invite" at bounding box center [872, 692] width 1350 height 60
click at [1242, 681] on button "send Send invites NOW" at bounding box center [1242, 693] width 163 height 33
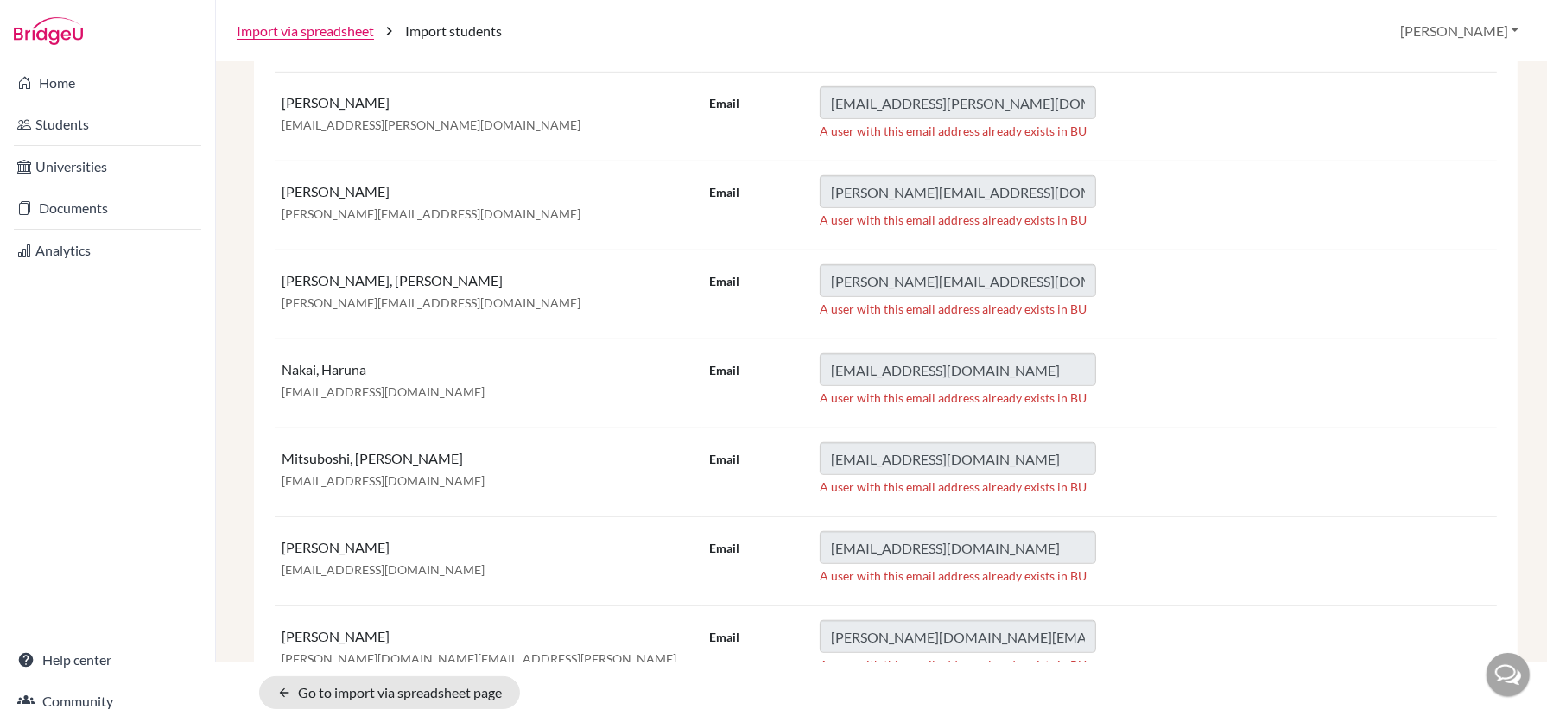
scroll to position [236, 0]
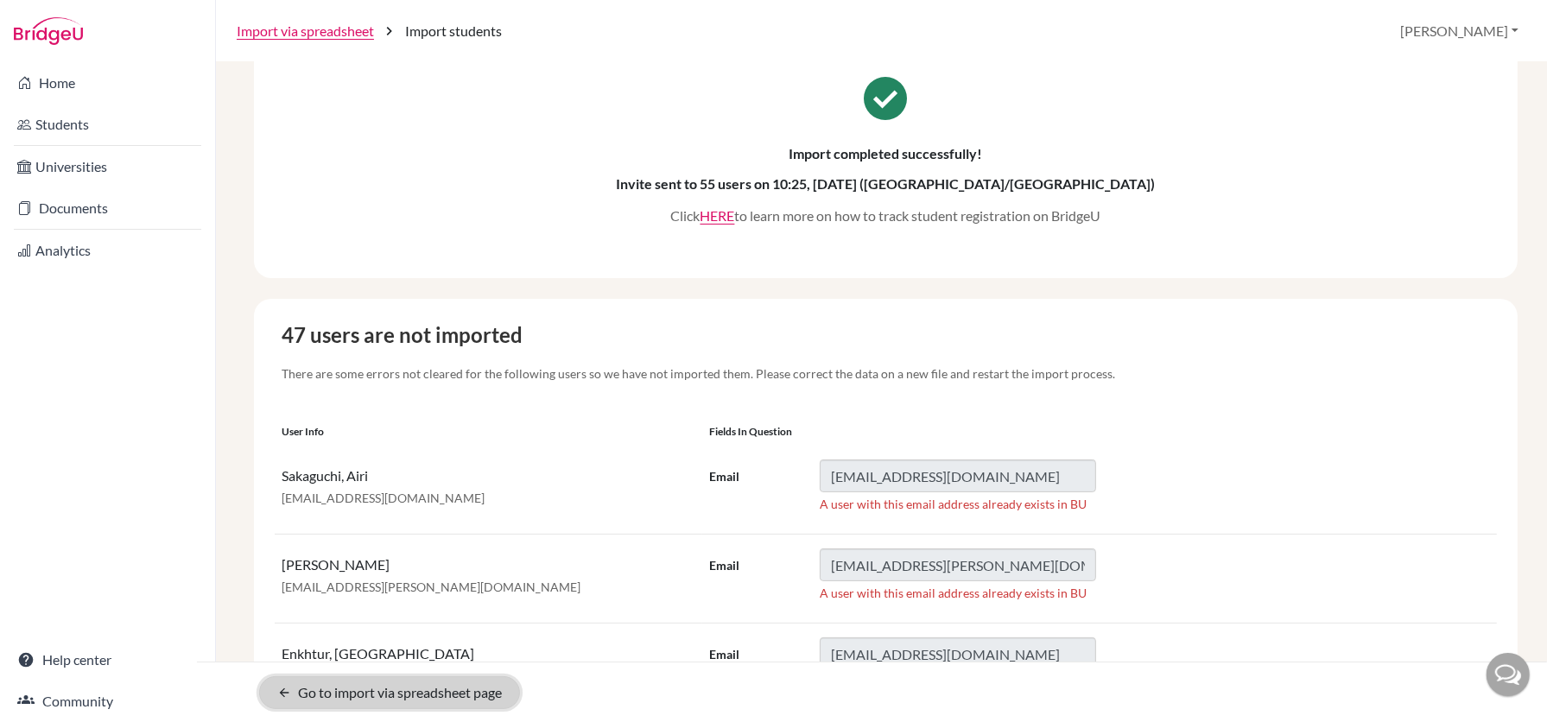
click at [414, 683] on link "arrow_back Go to import via spreadsheet page" at bounding box center [389, 693] width 261 height 33
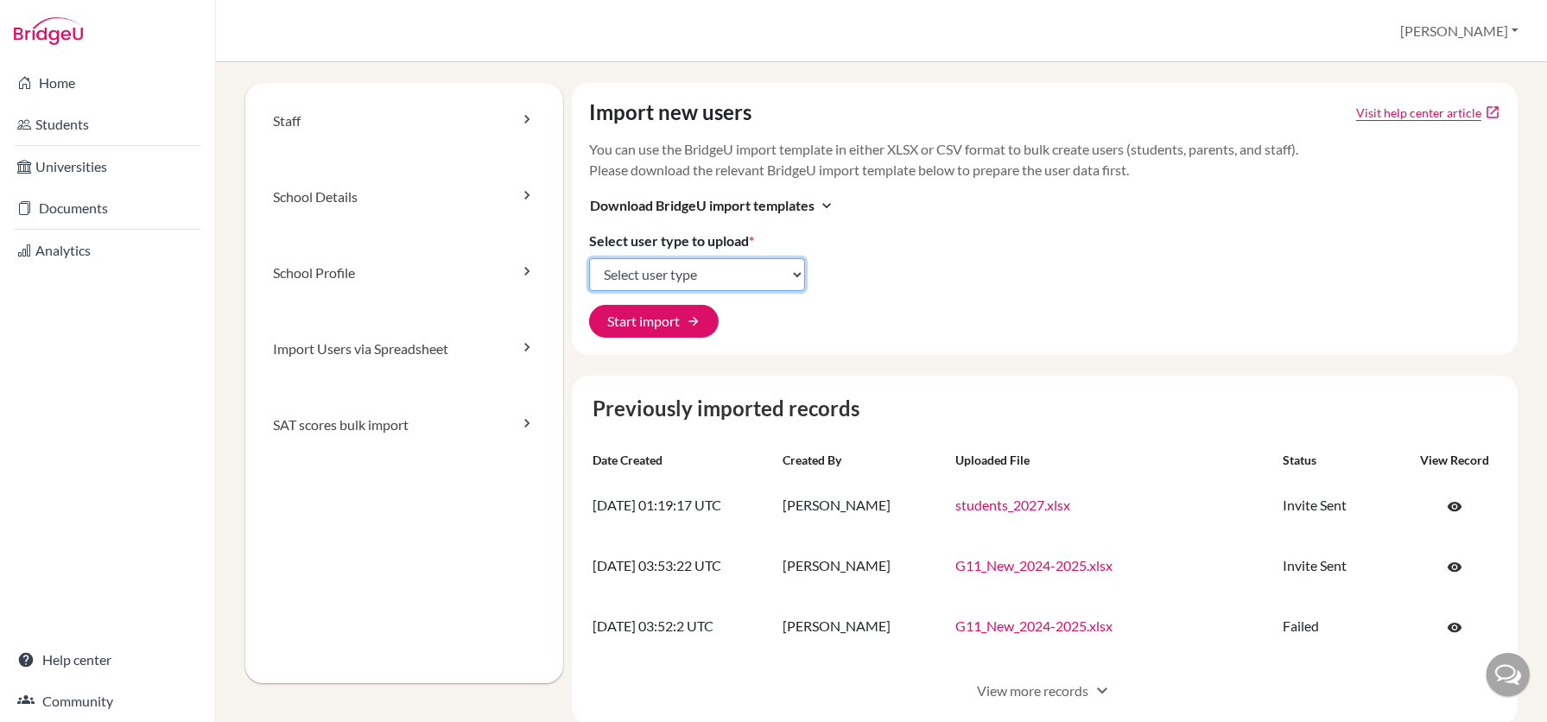
click at [693, 266] on select "Select user type Students Students and parents Parents Advisors Report writers" at bounding box center [697, 274] width 216 height 33
select select "students"
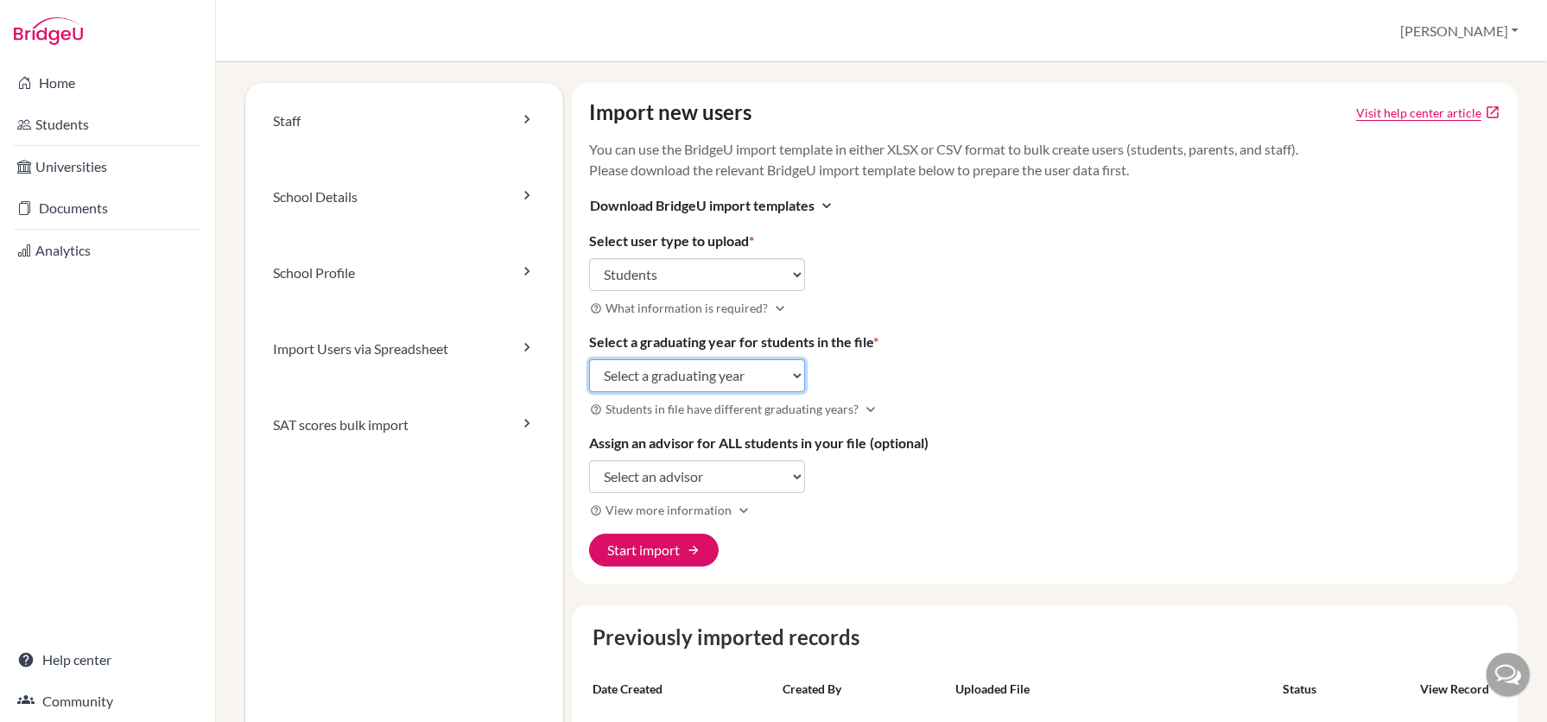
click at [723, 381] on select "Select a graduating year [DATE] 2025 2026 2027 2028 2029" at bounding box center [697, 375] width 216 height 33
select select "2028"
click at [675, 537] on button "Start import arrow_forward" at bounding box center [654, 550] width 130 height 33
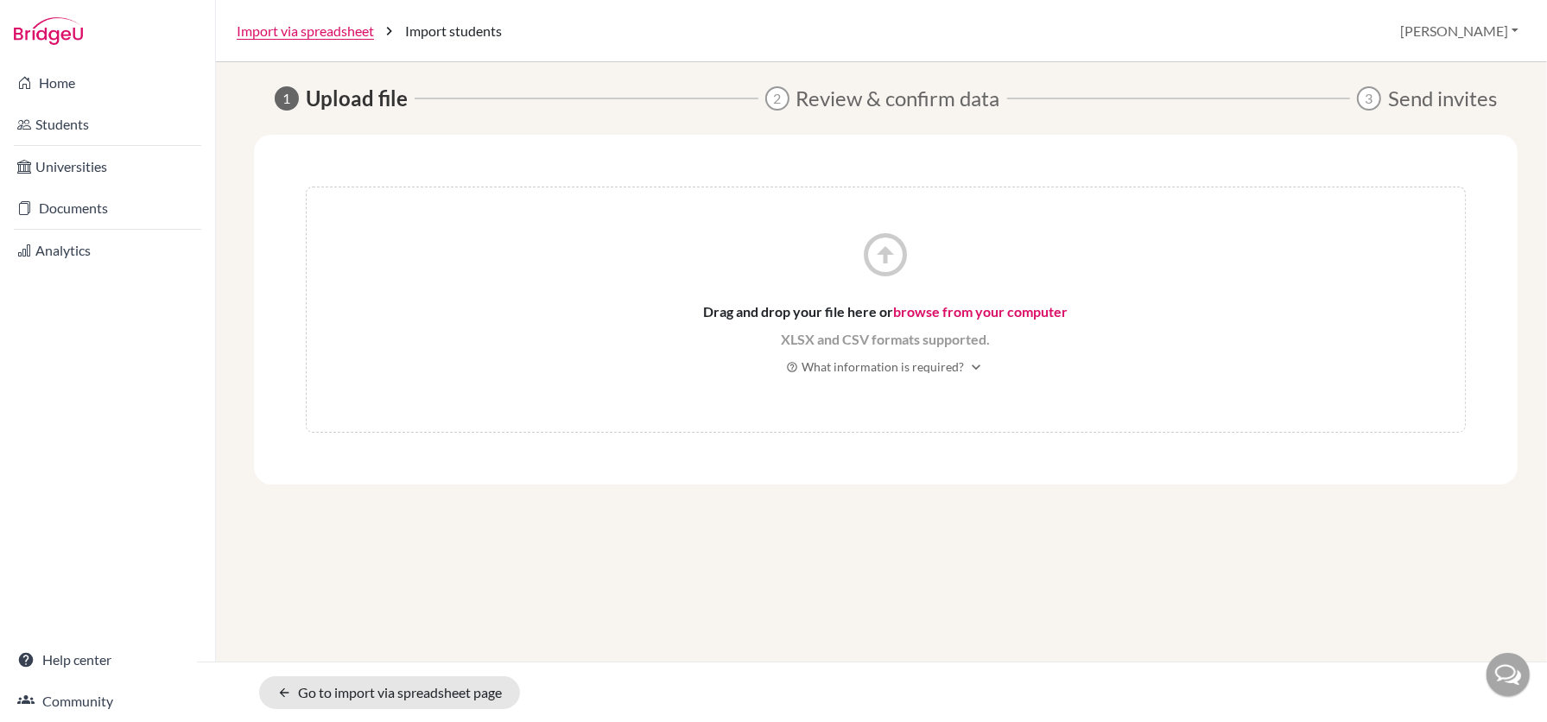
click at [963, 311] on link "browse from your computer" at bounding box center [981, 311] width 175 height 16
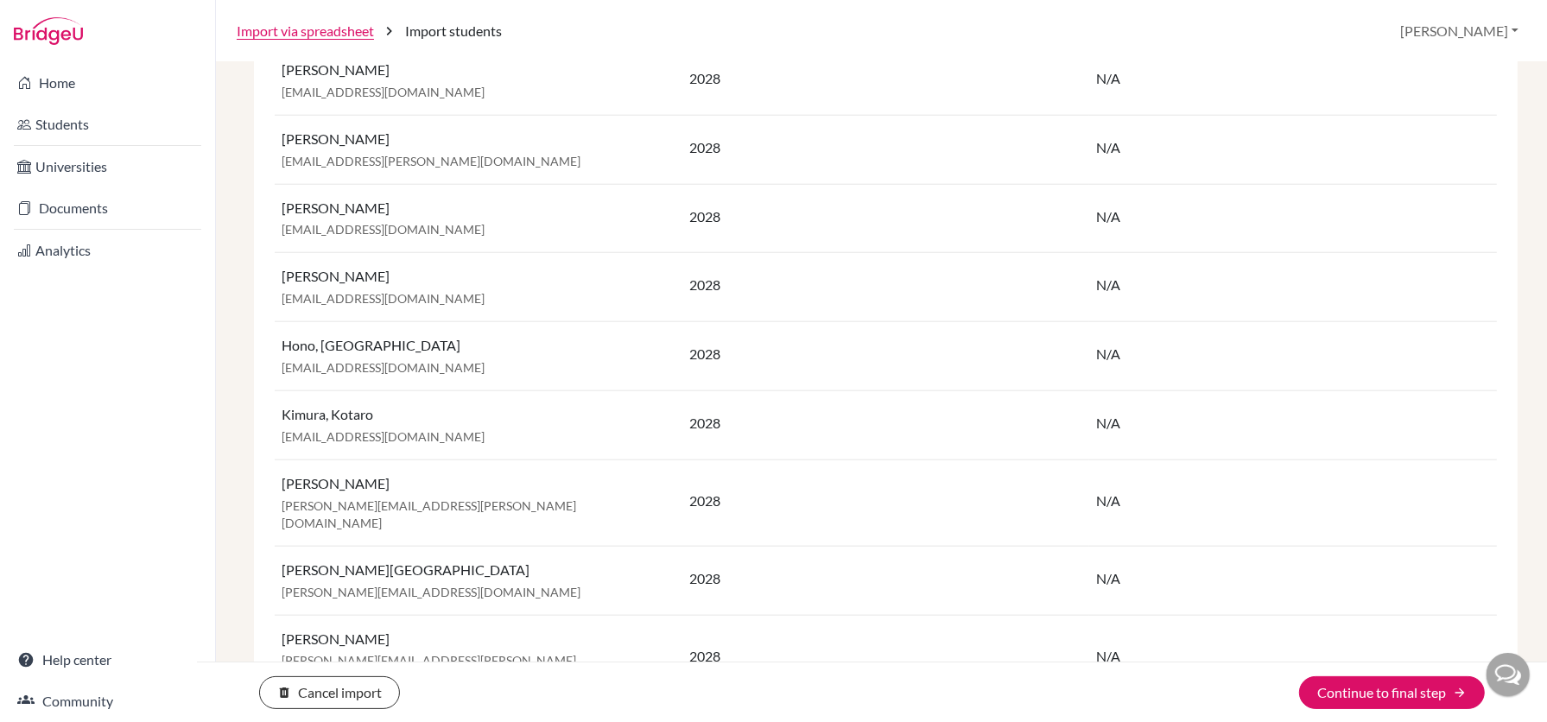
scroll to position [3020, 0]
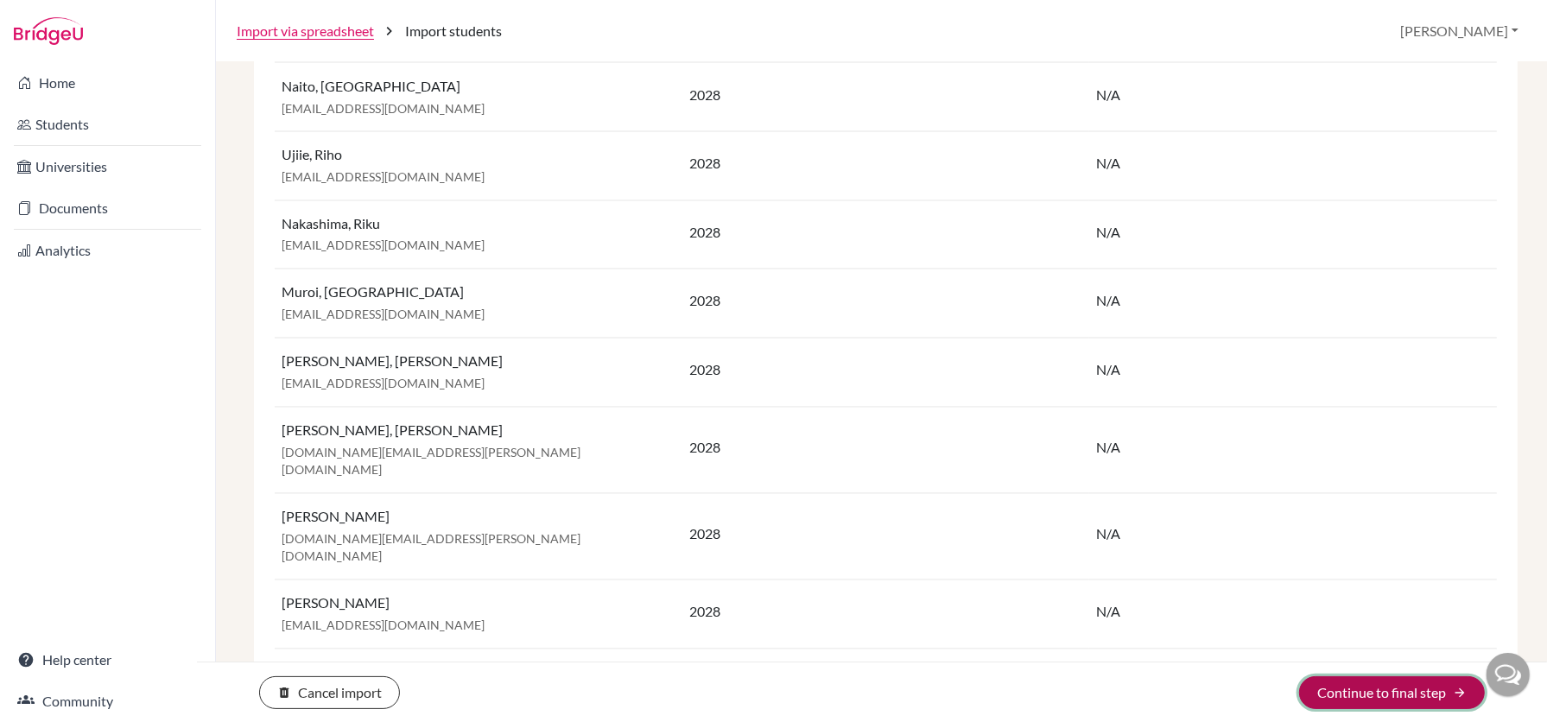
click at [1384, 695] on button "Continue to final step arrow_forward" at bounding box center [1392, 693] width 186 height 33
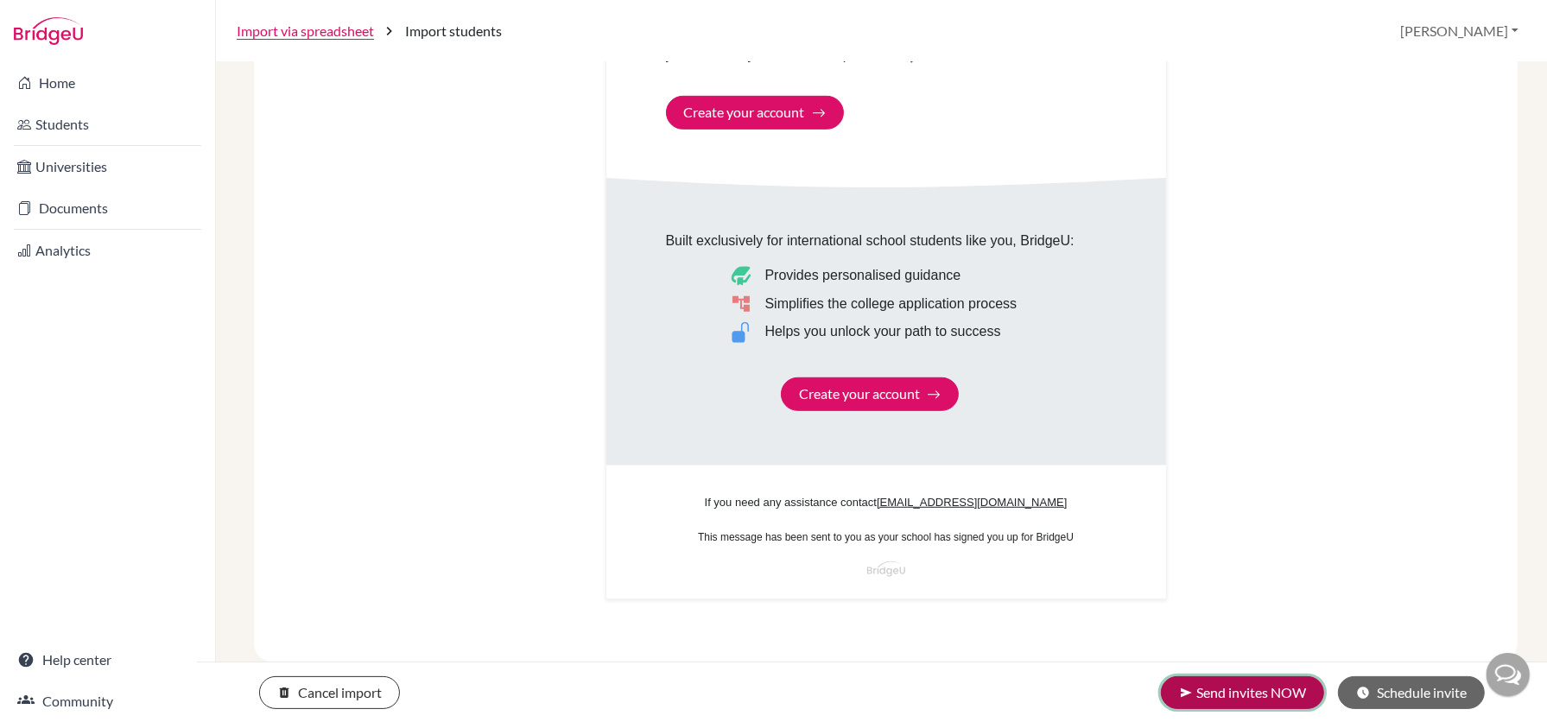
click at [1268, 690] on button "send Send invites NOW" at bounding box center [1242, 693] width 163 height 33
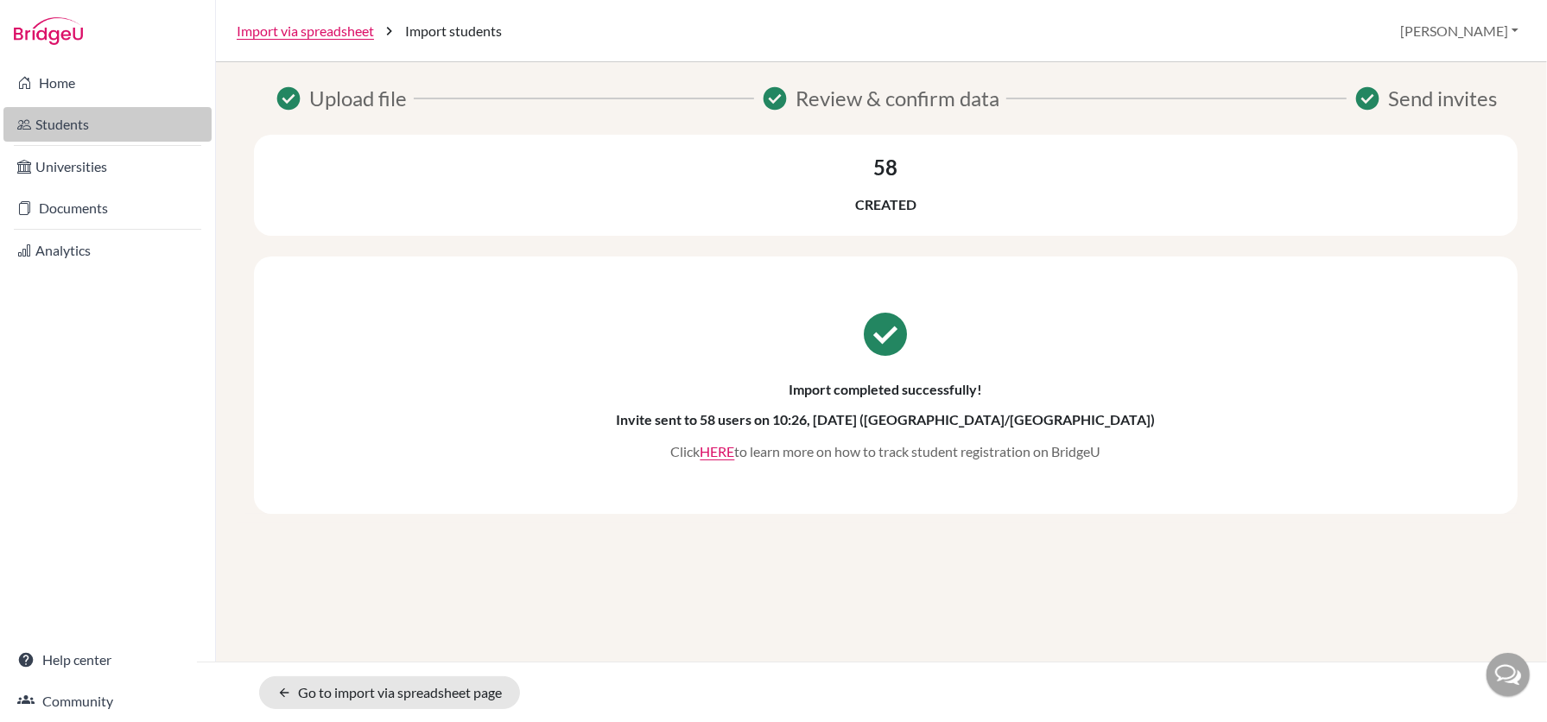
click at [57, 134] on link "Students" at bounding box center [107, 124] width 208 height 35
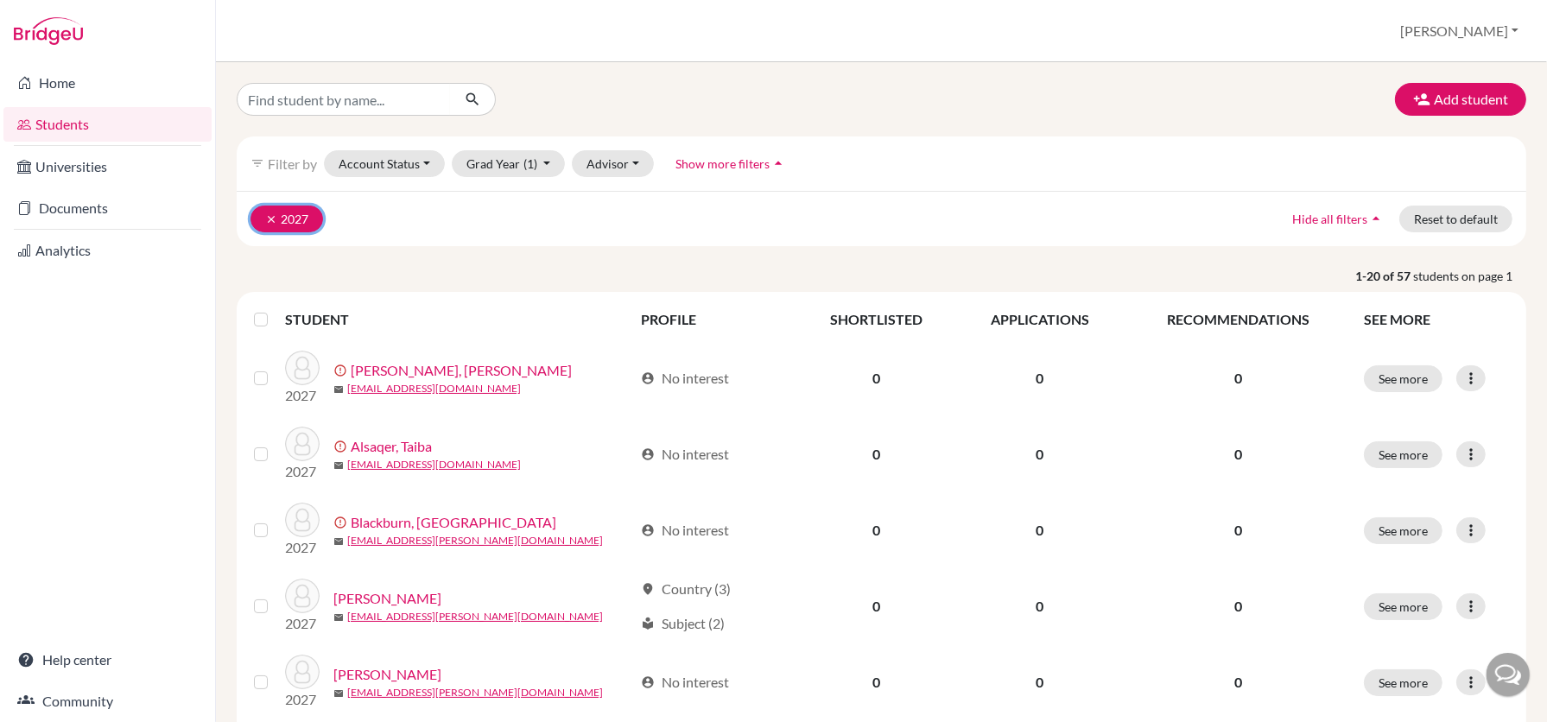
click at [273, 218] on icon "clear" at bounding box center [271, 219] width 12 height 12
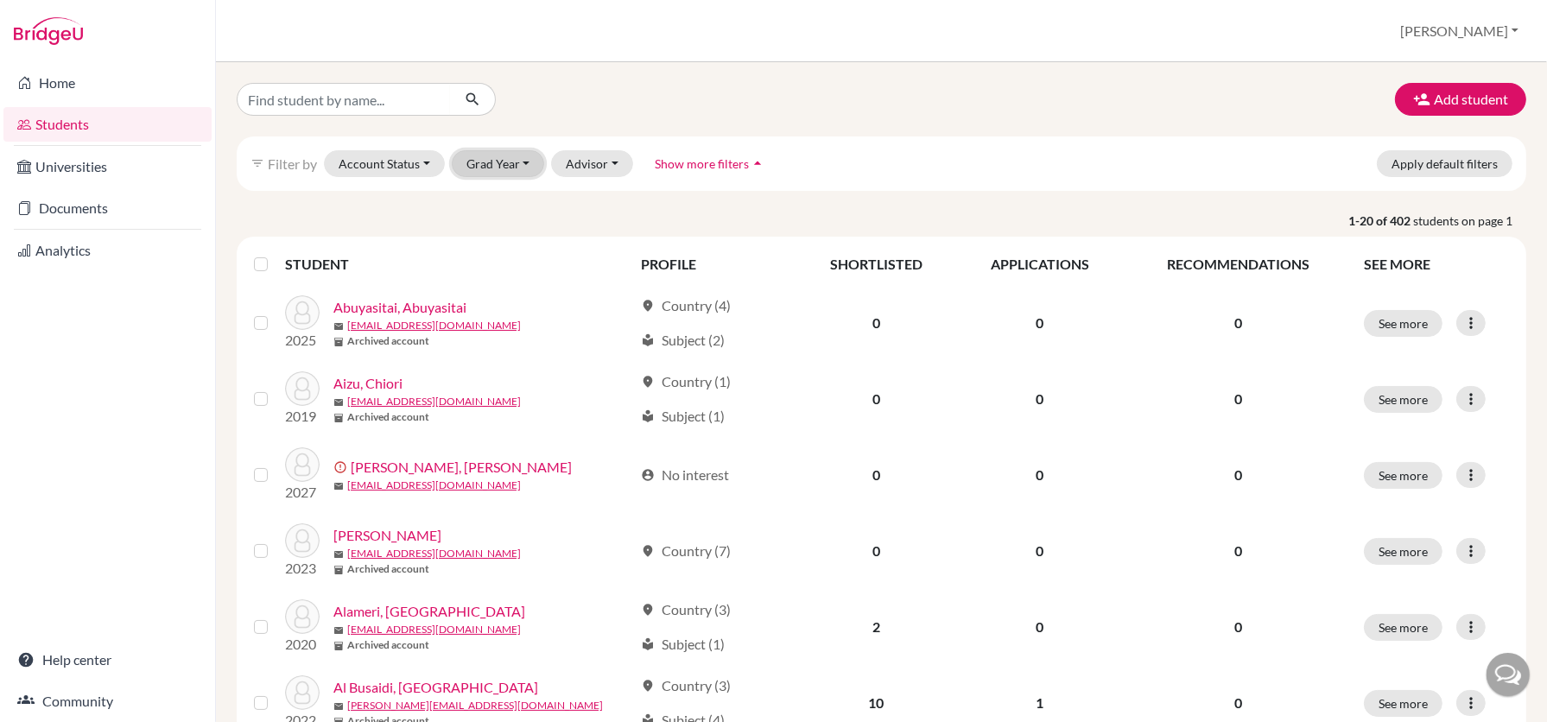
click at [537, 154] on button "Grad Year" at bounding box center [498, 163] width 93 height 27
click at [505, 259] on div "2026" at bounding box center [503, 255] width 60 height 21
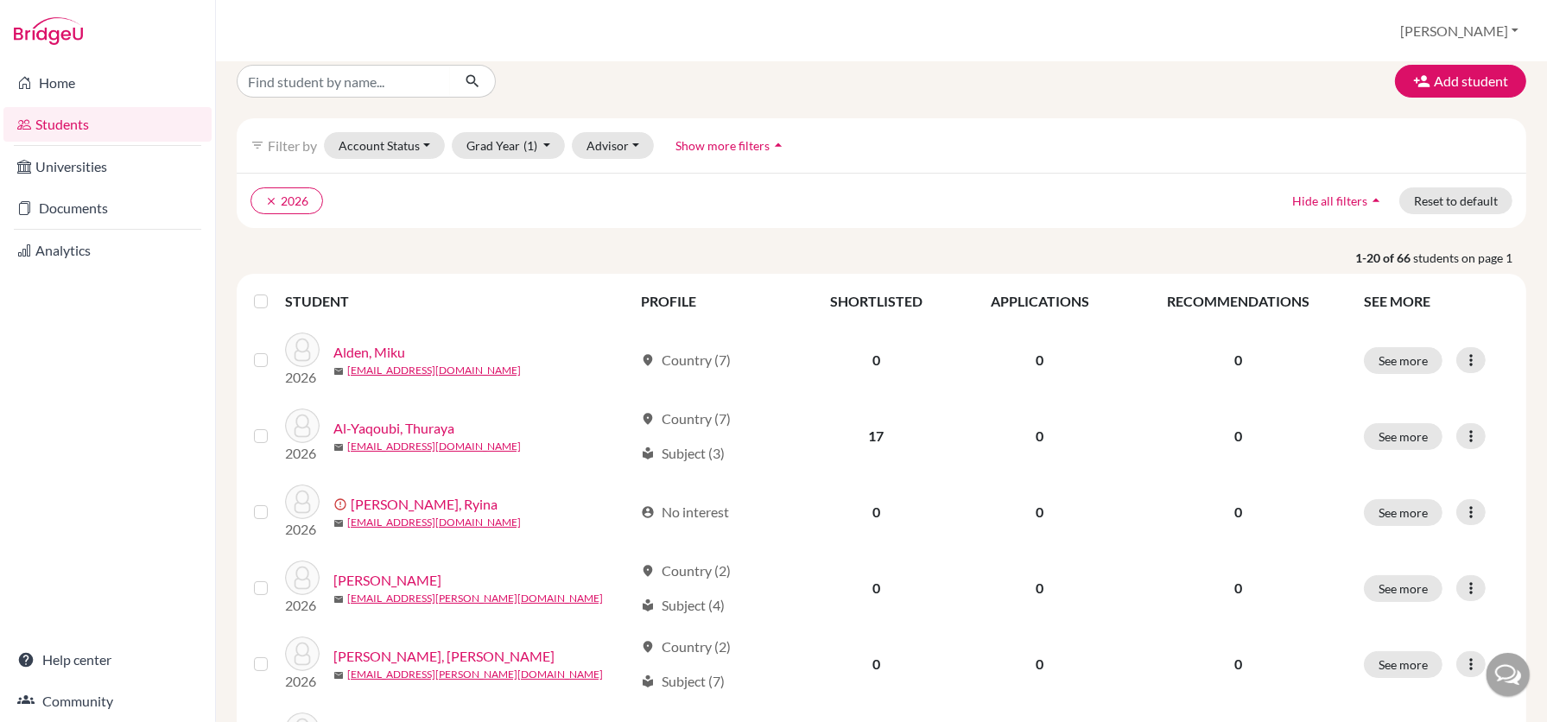
scroll to position [1251, 0]
